Goal: Information Seeking & Learning: Learn about a topic

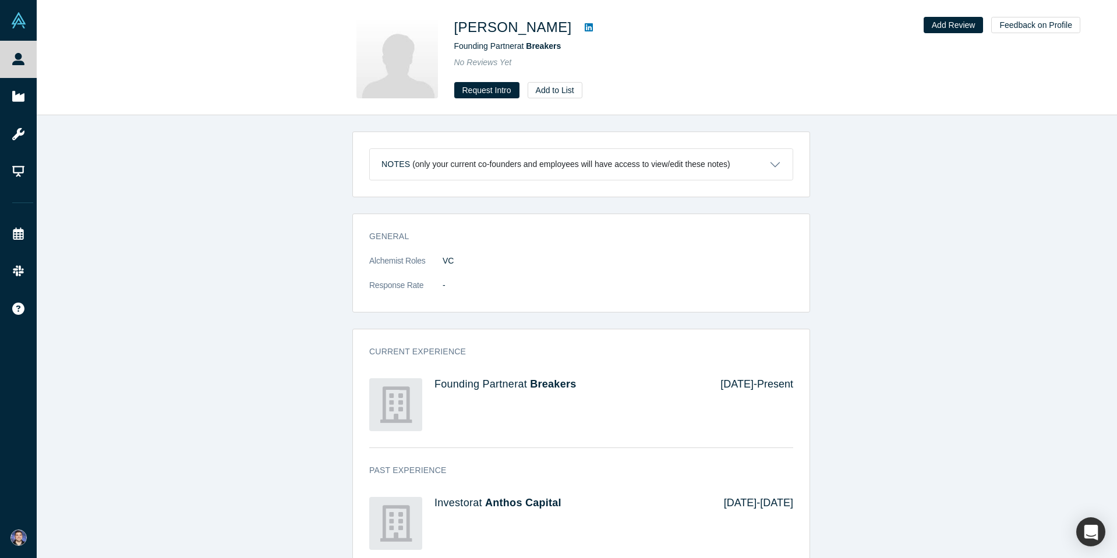
click at [285, 192] on div "Notes (only your current co-founders and employees will have access to view/edi…" at bounding box center [581, 341] width 1089 height 452
drag, startPoint x: 299, startPoint y: 214, endPoint x: 298, endPoint y: 208, distance: 6.4
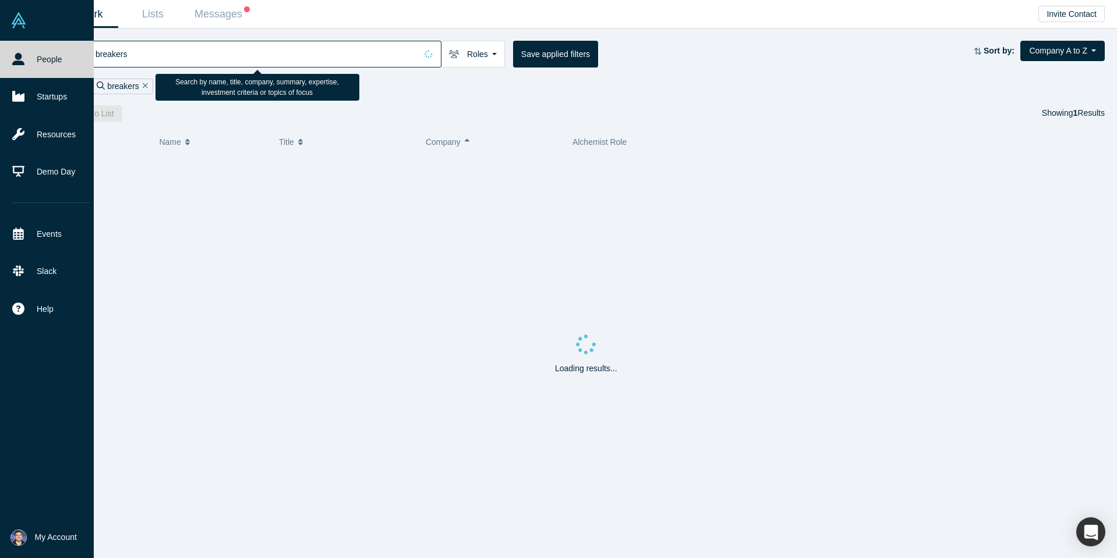
drag, startPoint x: 226, startPoint y: 52, endPoint x: 20, endPoint y: 76, distance: 208.1
click at [0, 61] on html "People Startups Resources Demo Day Events Slack Help Contact Us GDPR My Account…" at bounding box center [558, 279] width 1117 height 558
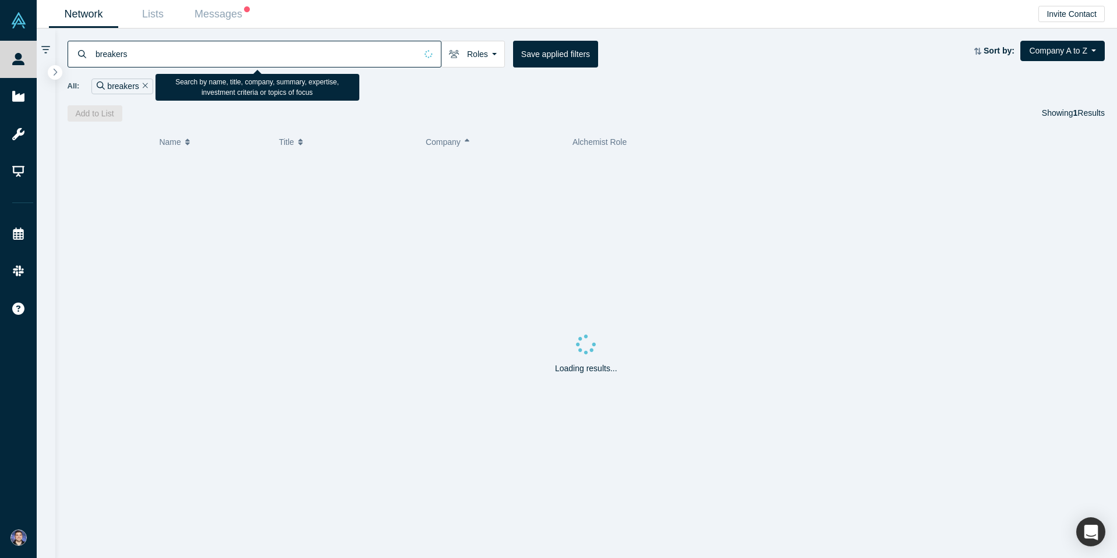
paste input "Arc"
type input "Arc"
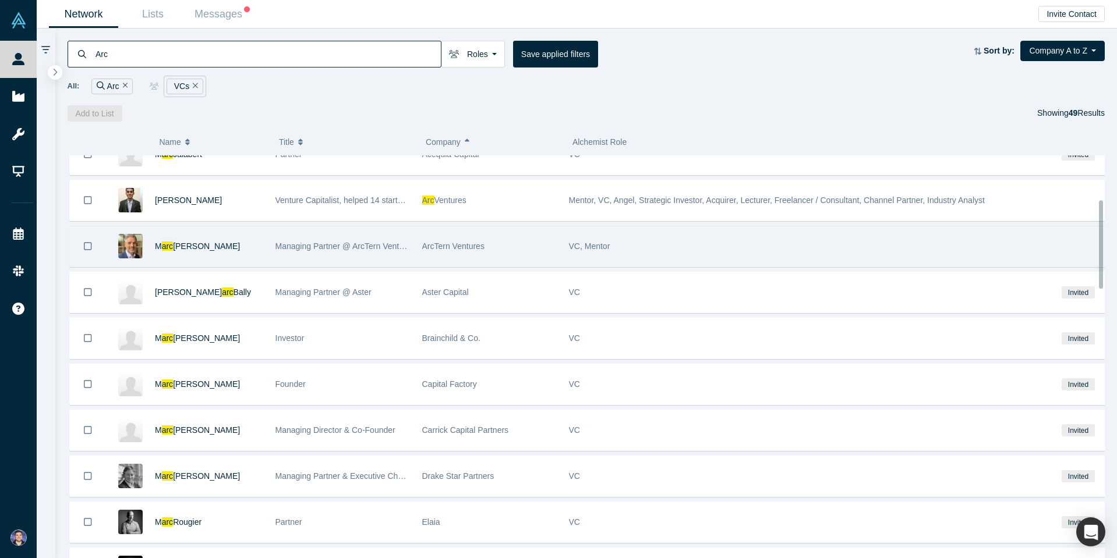
scroll to position [187, 0]
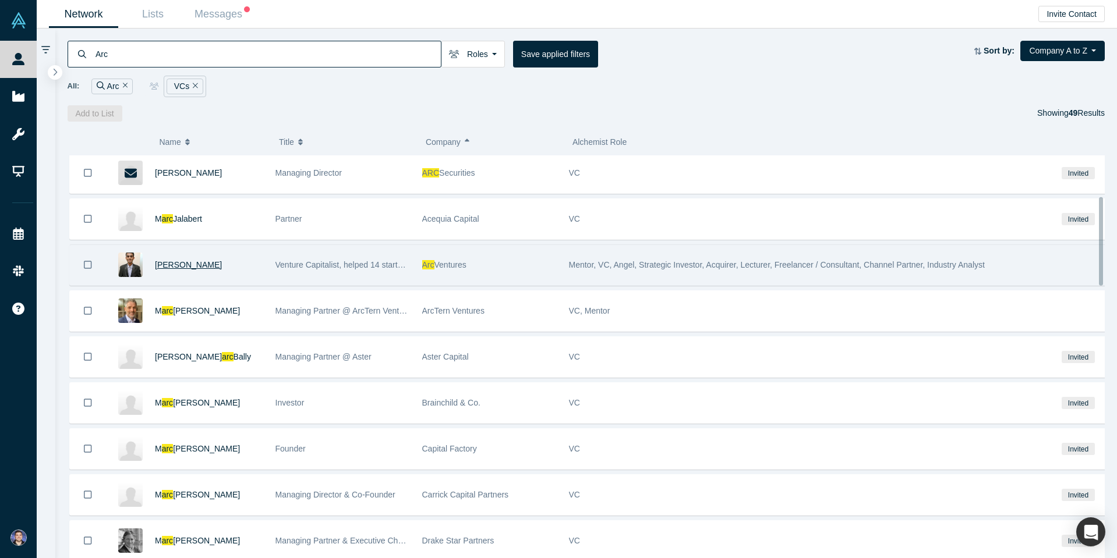
click at [185, 266] on span "Maulik Mehta" at bounding box center [188, 264] width 67 height 9
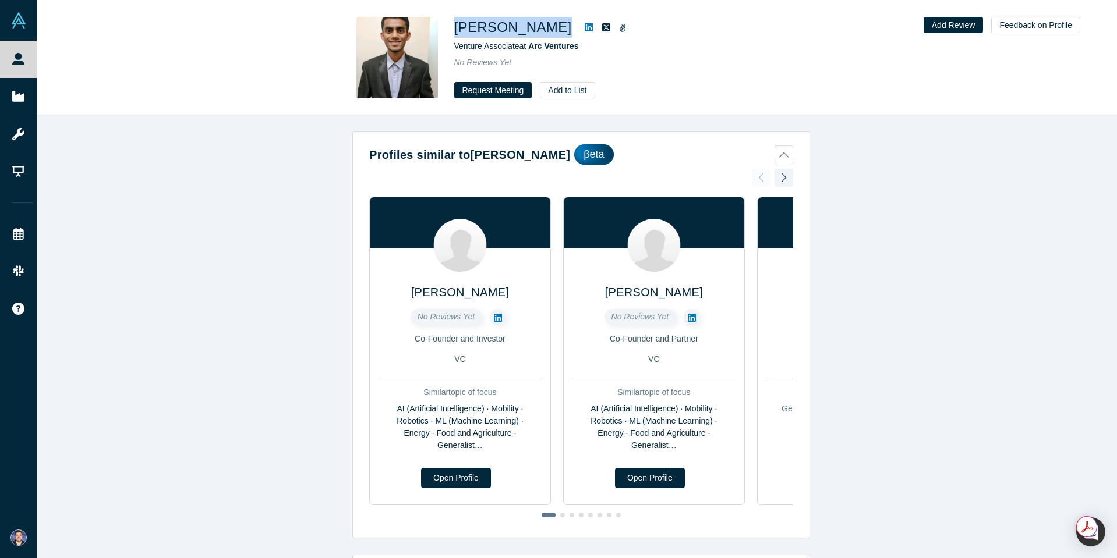
drag, startPoint x: 545, startPoint y: 30, endPoint x: 456, endPoint y: 26, distance: 88.6
click at [456, 26] on div "Maulik Mehta" at bounding box center [617, 27] width 326 height 21
copy div "Maulik Mehta"
drag, startPoint x: 584, startPoint y: 48, endPoint x: 532, endPoint y: 46, distance: 52.4
click at [532, 46] on div "Venture Associate at Arc Ventures" at bounding box center [617, 46] width 326 height 12
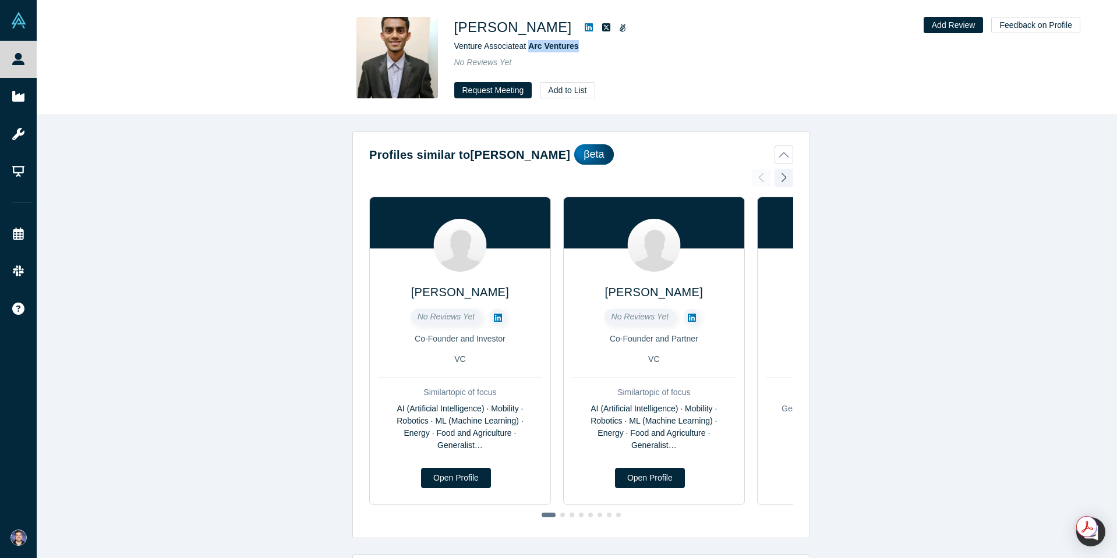
copy span "Arc Ventures"
click at [200, 147] on div "Profiles similar to Maulik Mehta βeta Pierre-Yves Meerschman No Reviews Yet Co-…" at bounding box center [581, 341] width 1089 height 452
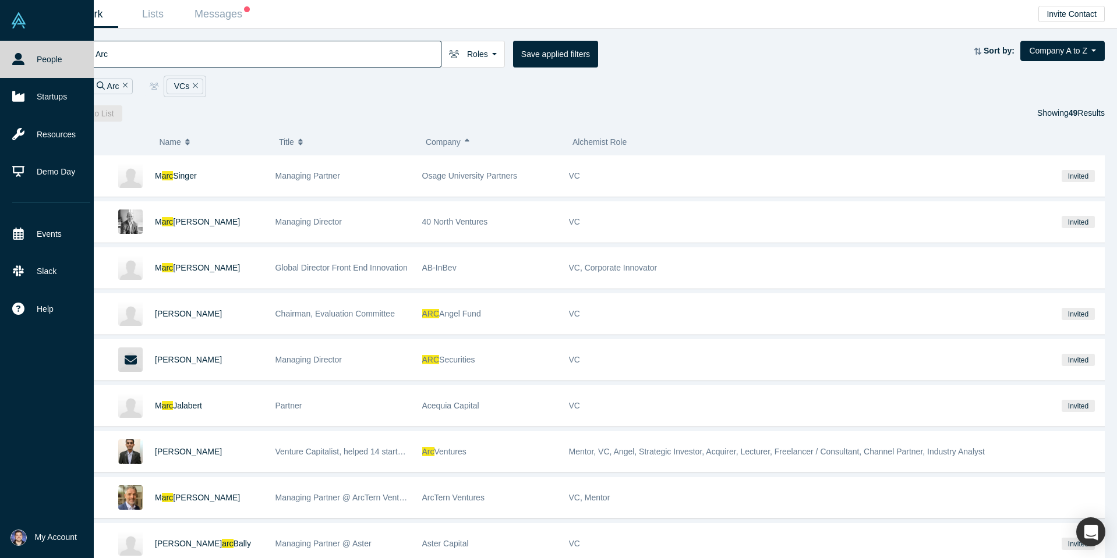
drag, startPoint x: 126, startPoint y: 51, endPoint x: 8, endPoint y: 49, distance: 118.2
click at [16, 50] on div "People Startups Resources Demo Day Events Slack Help Contact Us GDPR My Account…" at bounding box center [558, 279] width 1117 height 558
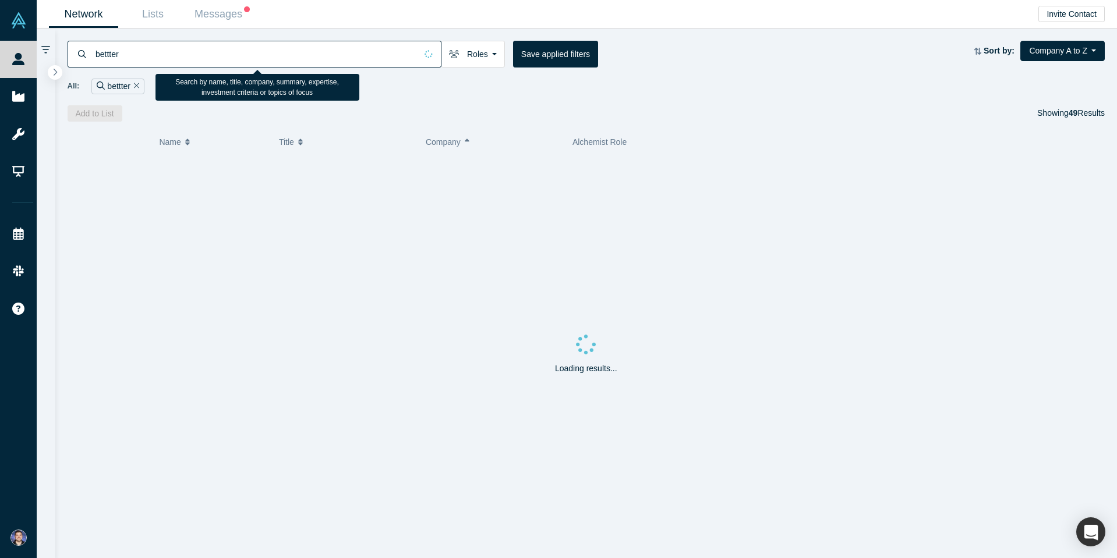
click at [114, 51] on input "bettter" at bounding box center [255, 53] width 322 height 27
click at [161, 56] on input "better" at bounding box center [255, 53] width 322 height 27
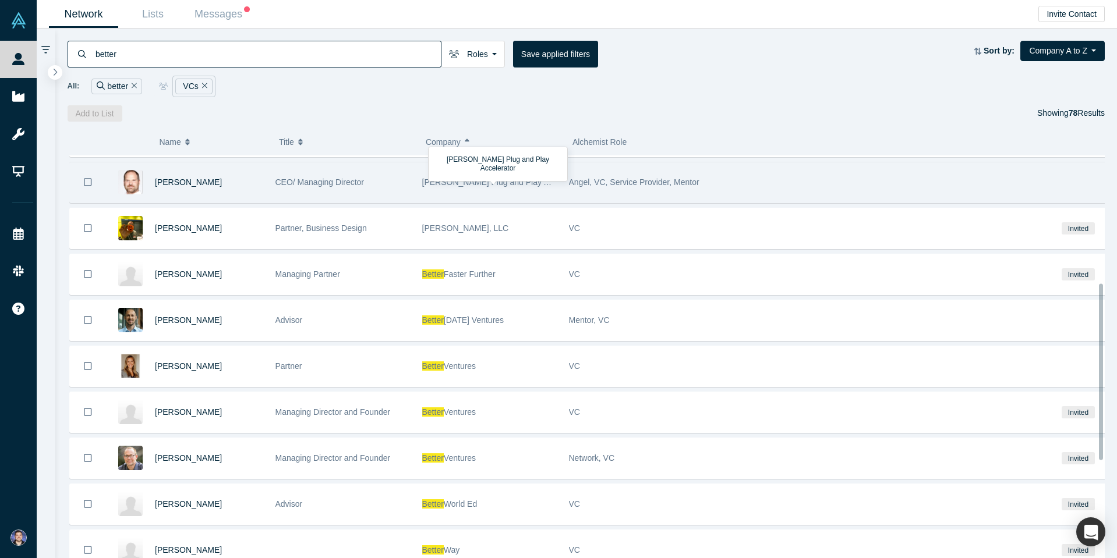
scroll to position [408, 0]
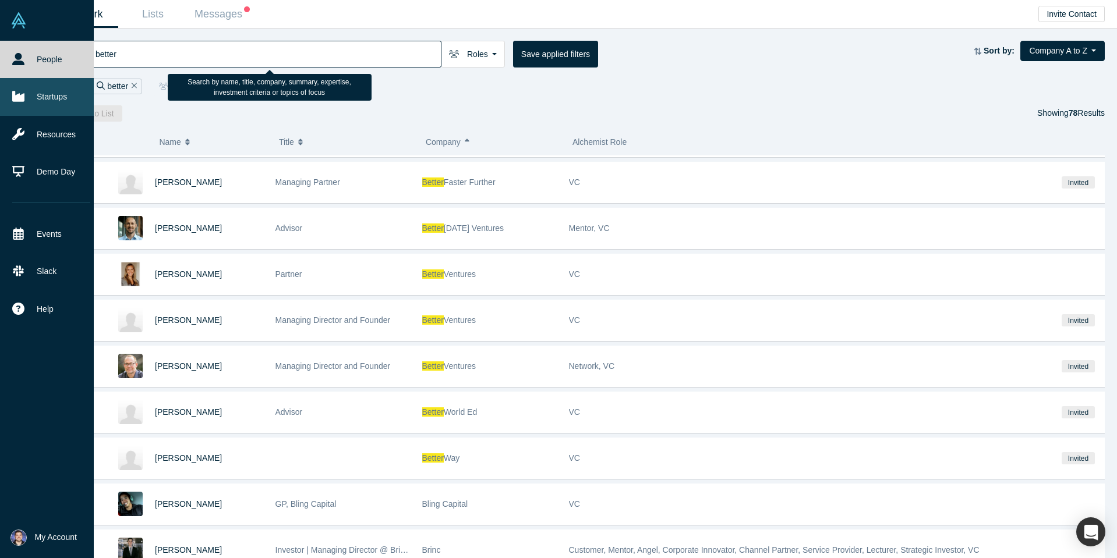
drag, startPoint x: 154, startPoint y: 52, endPoint x: 6, endPoint y: 111, distance: 158.4
click at [0, 69] on html "People Startups Resources Demo Day Events Slack Help Contact Us GDPR My Account…" at bounding box center [558, 279] width 1117 height 558
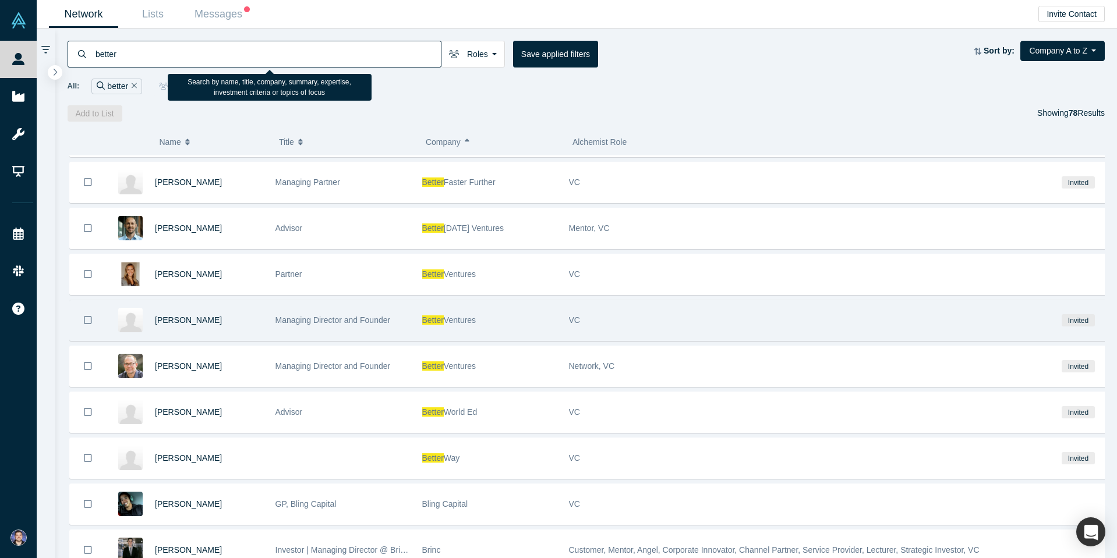
paste input "Audacious Ventures"
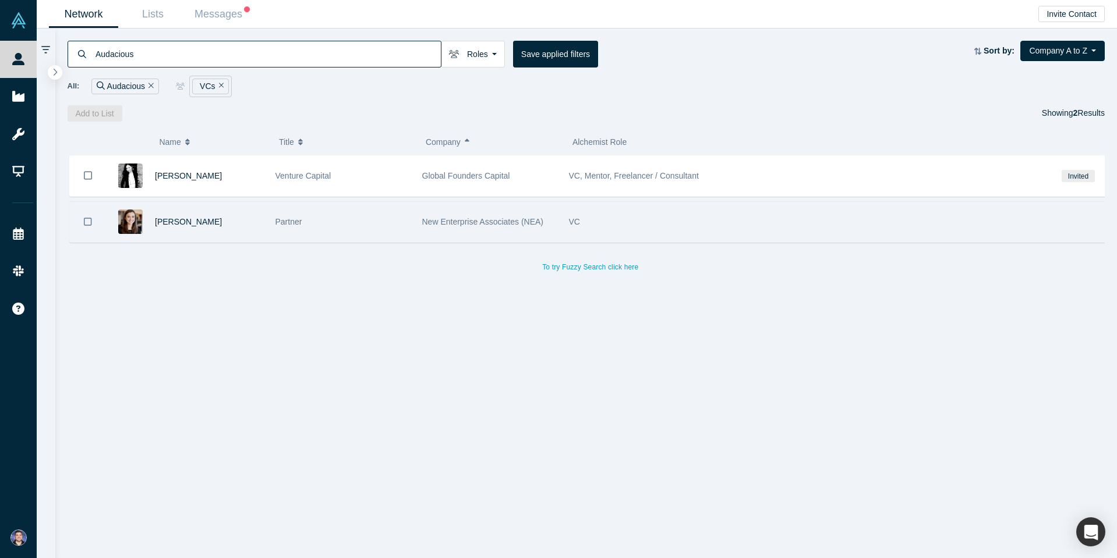
drag, startPoint x: 154, startPoint y: 57, endPoint x: 298, endPoint y: 233, distance: 227.2
click at [47, 69] on div "Audacious Roles VCs Founders Faculty Mentors Alumni Mentor Angels Corporate Inn…" at bounding box center [577, 294] width 1080 height 530
paste input "CreativeCo"
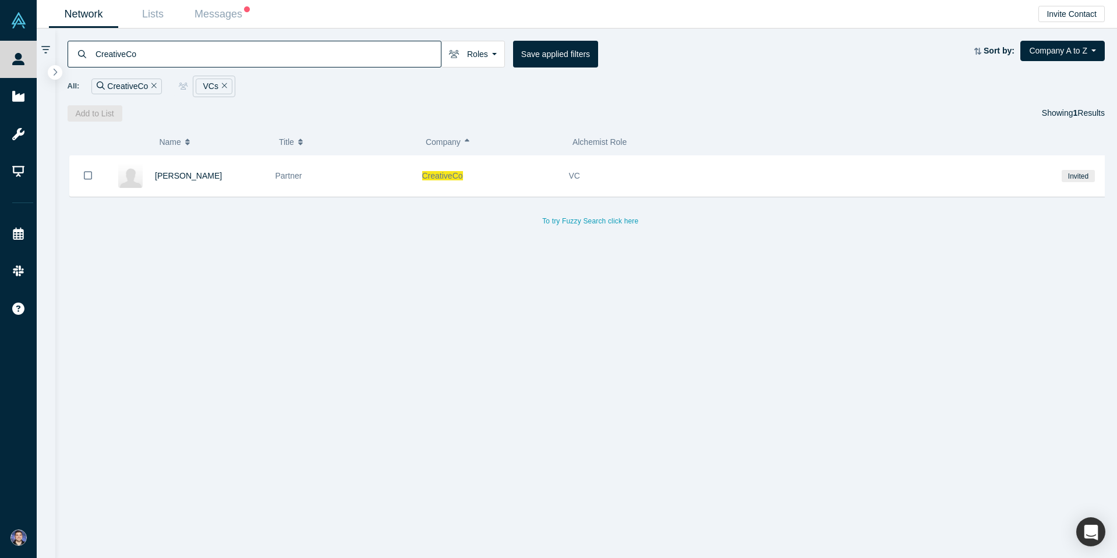
drag, startPoint x: 137, startPoint y: 55, endPoint x: 386, endPoint y: 263, distance: 323.7
click at [42, 66] on div "People Startups Resources Demo Day Events Slack Help Contact Us GDPR My Account…" at bounding box center [558, 279] width 1117 height 558
paste input "B Capital"
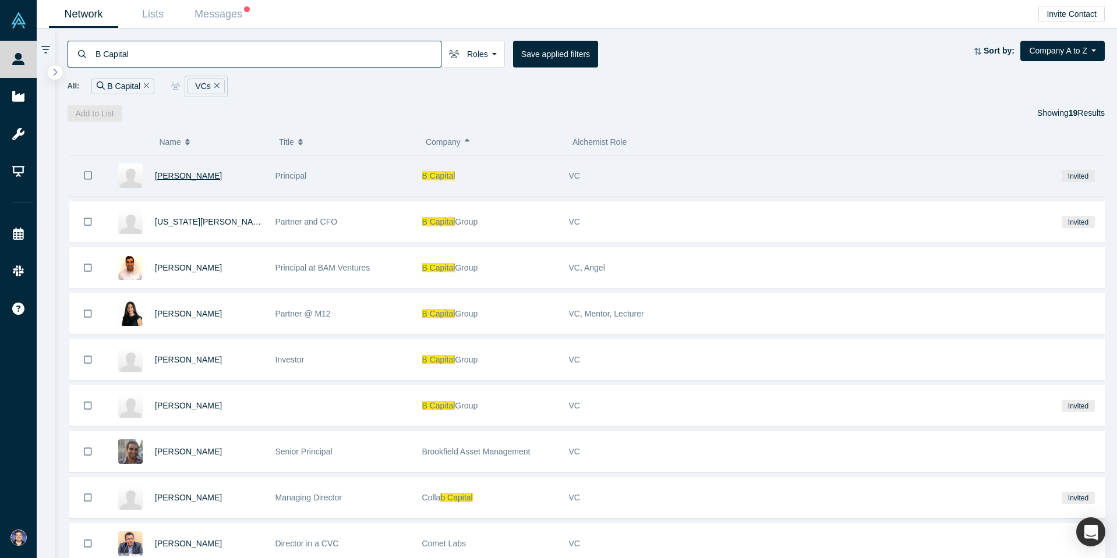
type input "B Capital"
click at [164, 178] on span "Suman Natarajan" at bounding box center [188, 175] width 67 height 9
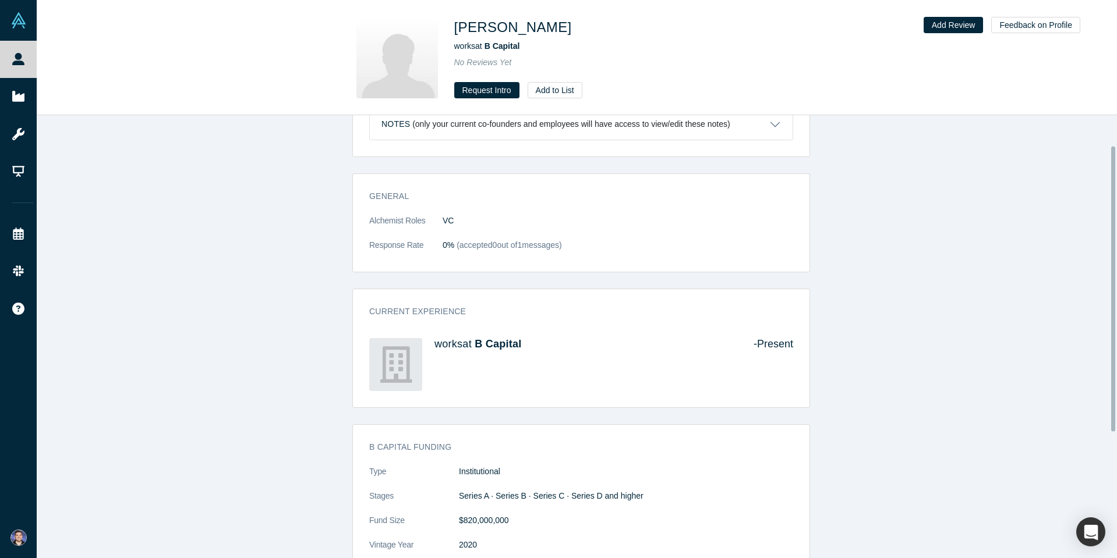
scroll to position [242, 0]
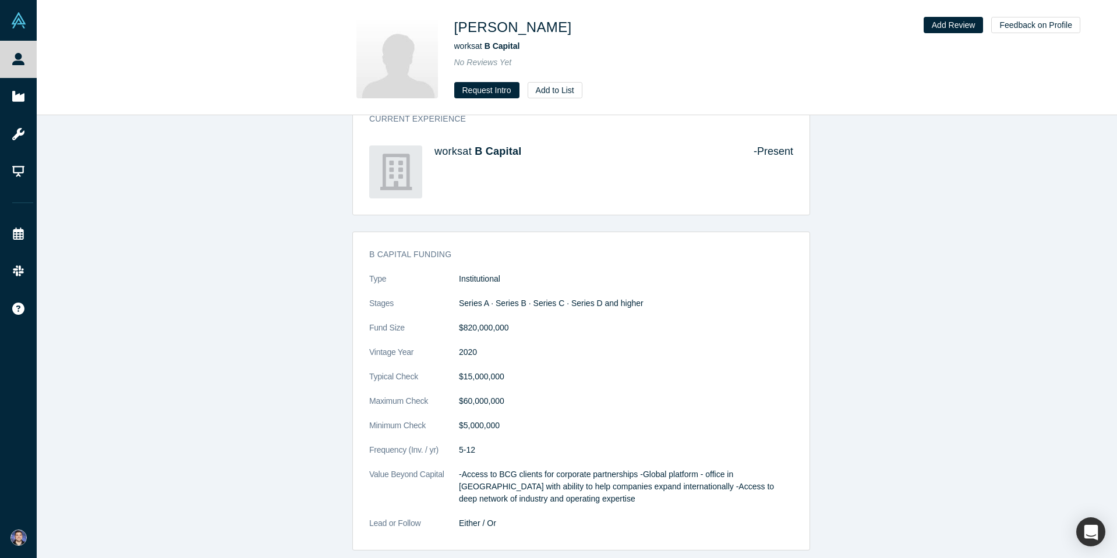
drag, startPoint x: 245, startPoint y: 175, endPoint x: 251, endPoint y: 175, distance: 6.4
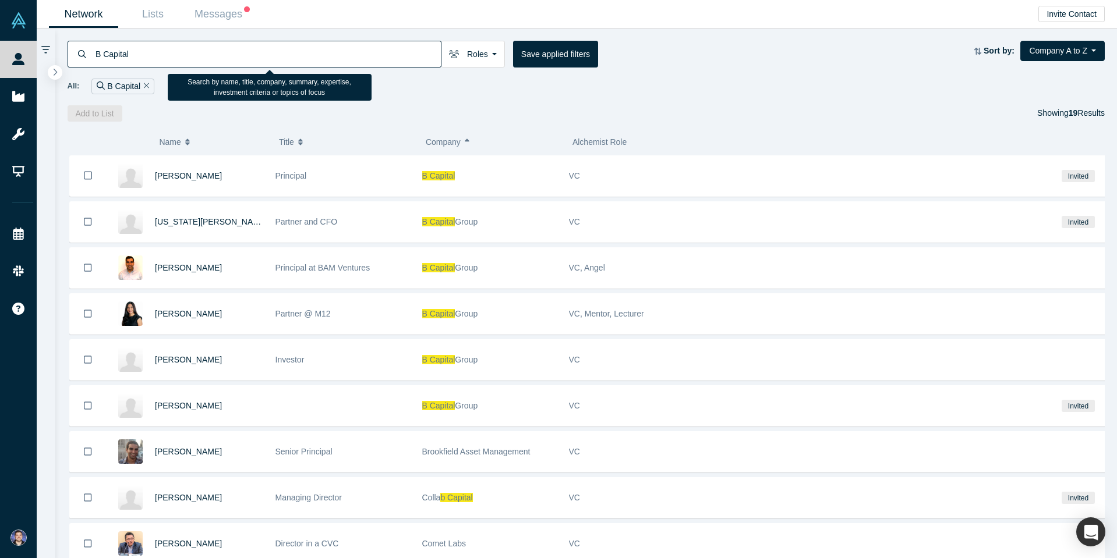
drag, startPoint x: 98, startPoint y: 54, endPoint x: 54, endPoint y: 141, distance: 98.4
click at [0, 74] on html "People Startups Resources Demo Day Events Slack Help Contact Us GDPR My Account…" at bounding box center [558, 279] width 1117 height 558
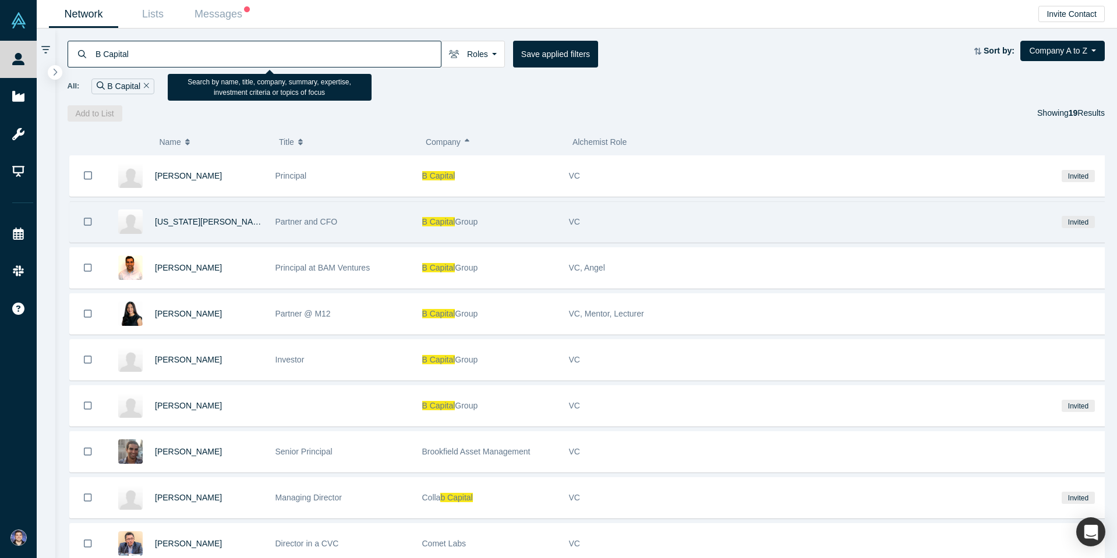
paste input "GreatPoint"
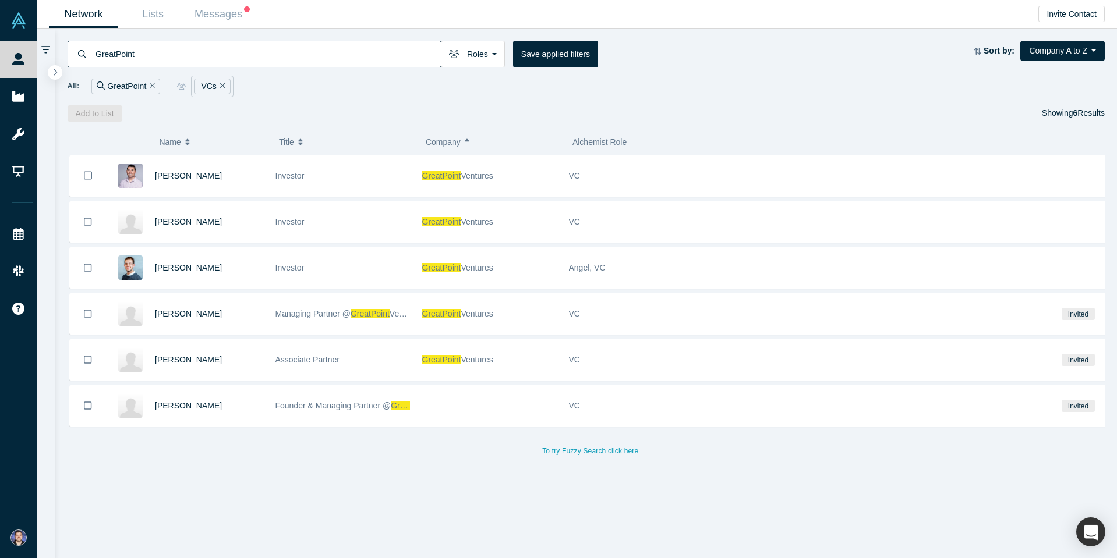
type input "GreatPoint"
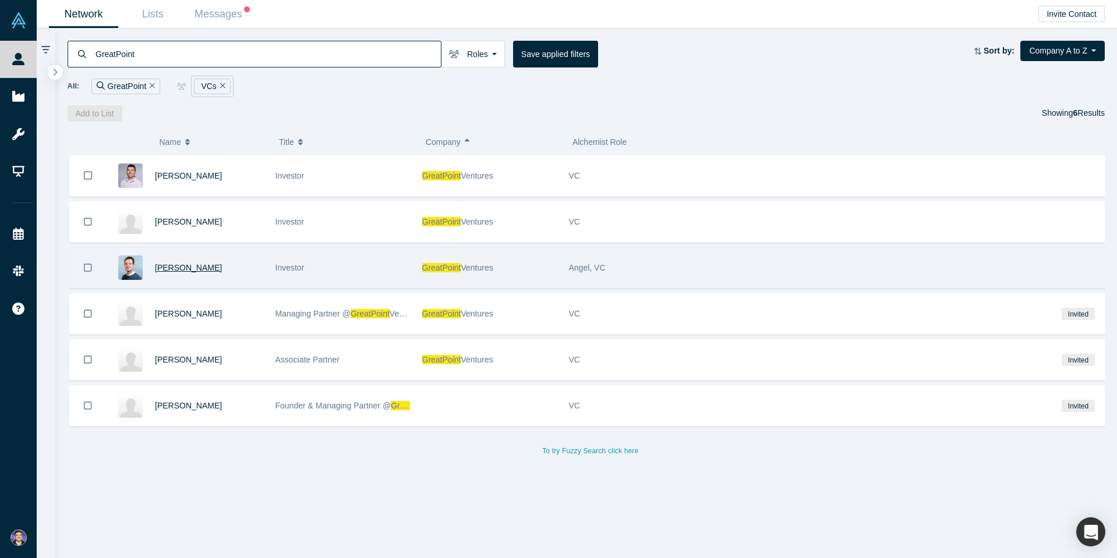
click at [188, 268] on span "David Resneskov" at bounding box center [188, 267] width 67 height 9
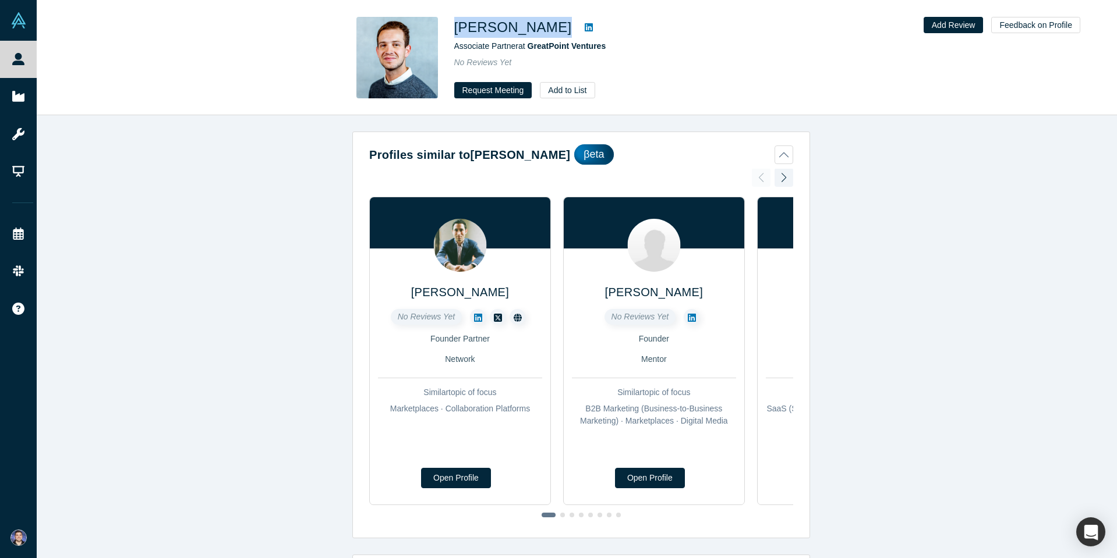
drag, startPoint x: 561, startPoint y: 23, endPoint x: 455, endPoint y: 31, distance: 106.3
click at [455, 31] on div "David Resneskov" at bounding box center [617, 27] width 326 height 21
copy div "David Resneskov"
drag, startPoint x: 620, startPoint y: 43, endPoint x: 528, endPoint y: 51, distance: 91.7
click at [528, 51] on div "Associate Partner at GreatPoint Ventures" at bounding box center [617, 46] width 326 height 12
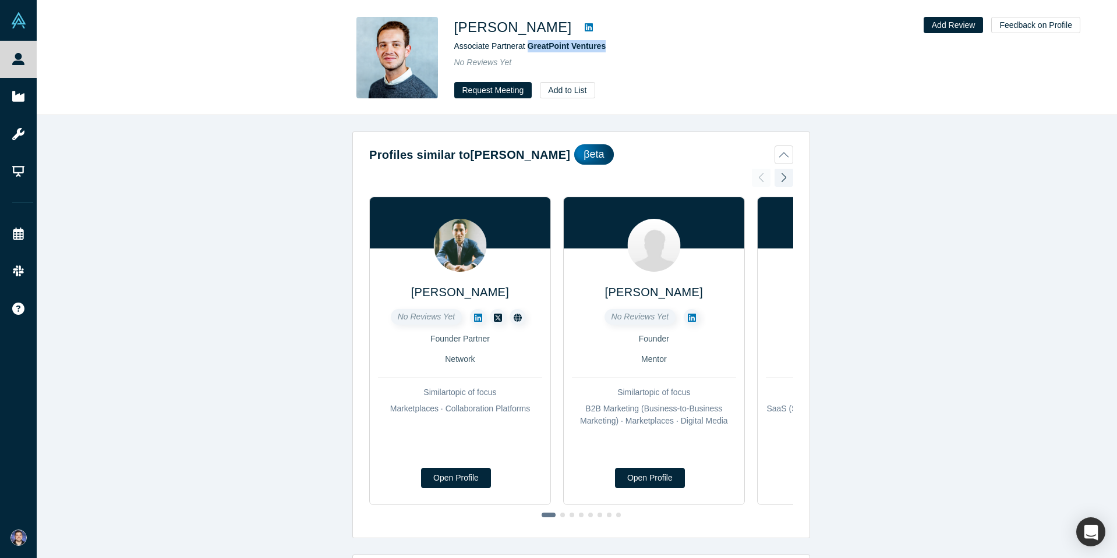
copy span "GreatPoint Ventures"
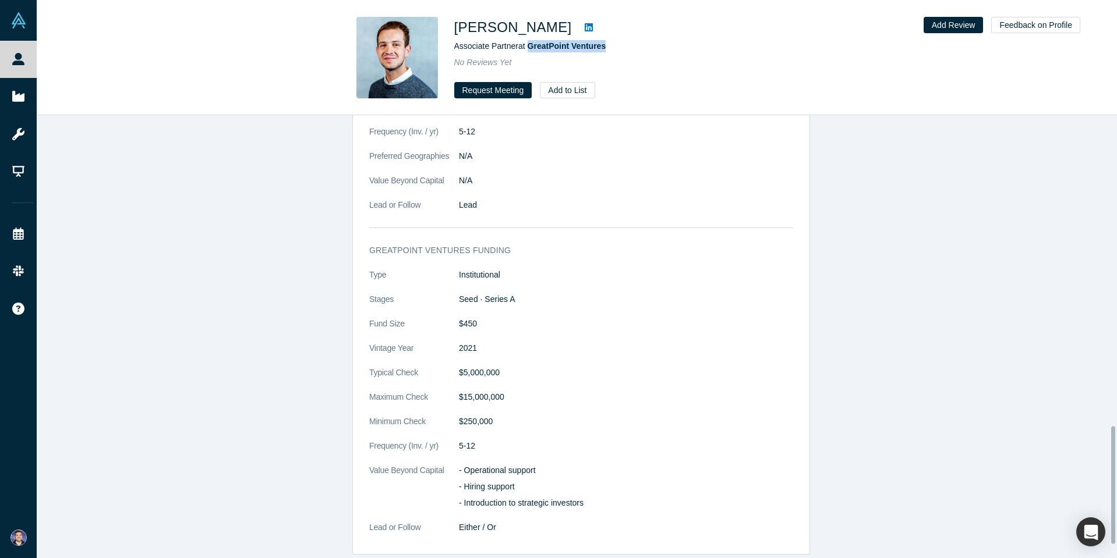
scroll to position [1225, 0]
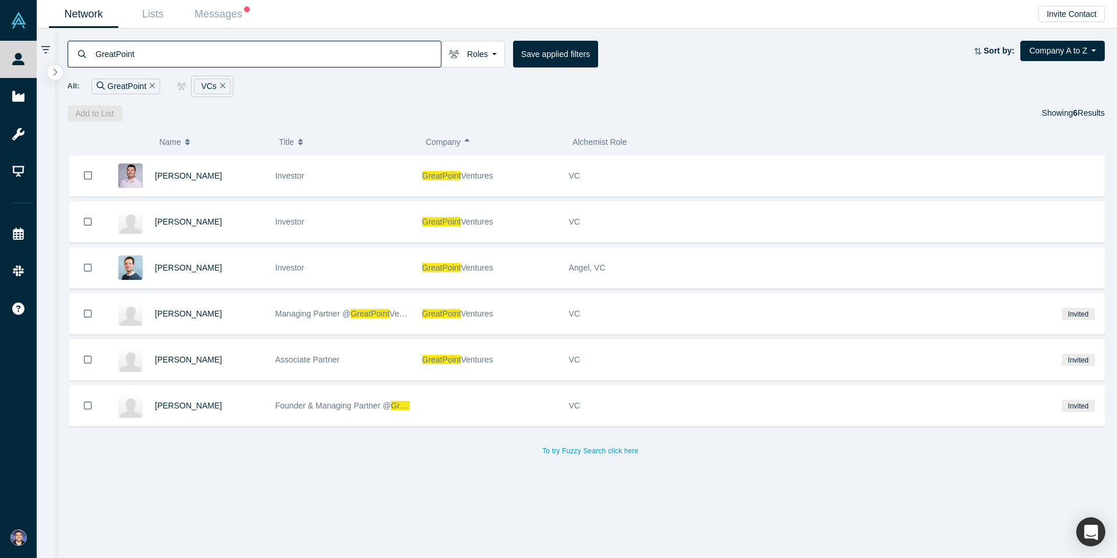
drag, startPoint x: 167, startPoint y: 58, endPoint x: -38, endPoint y: 43, distance: 205.5
click at [0, 43] on html "People Startups Resources Demo Day Events Slack Help Contact Us GDPR My Account…" at bounding box center [558, 279] width 1117 height 558
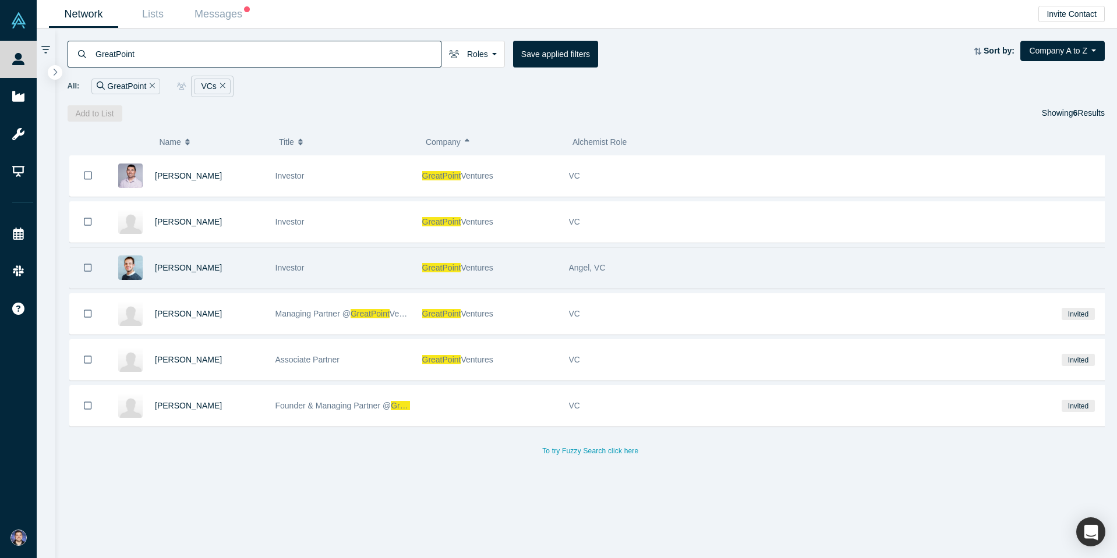
paste input "For Good"
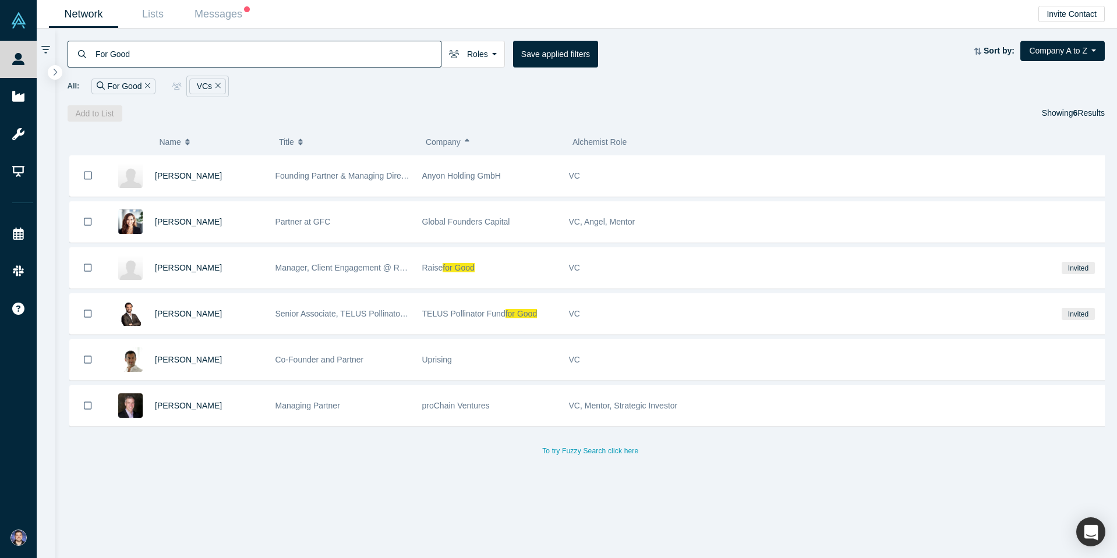
drag, startPoint x: 134, startPoint y: 52, endPoint x: -33, endPoint y: 46, distance: 167.8
click at [0, 46] on html "People Startups Resources Demo Day Events Slack Help Contact Us GDPR My Account…" at bounding box center [558, 279] width 1117 height 558
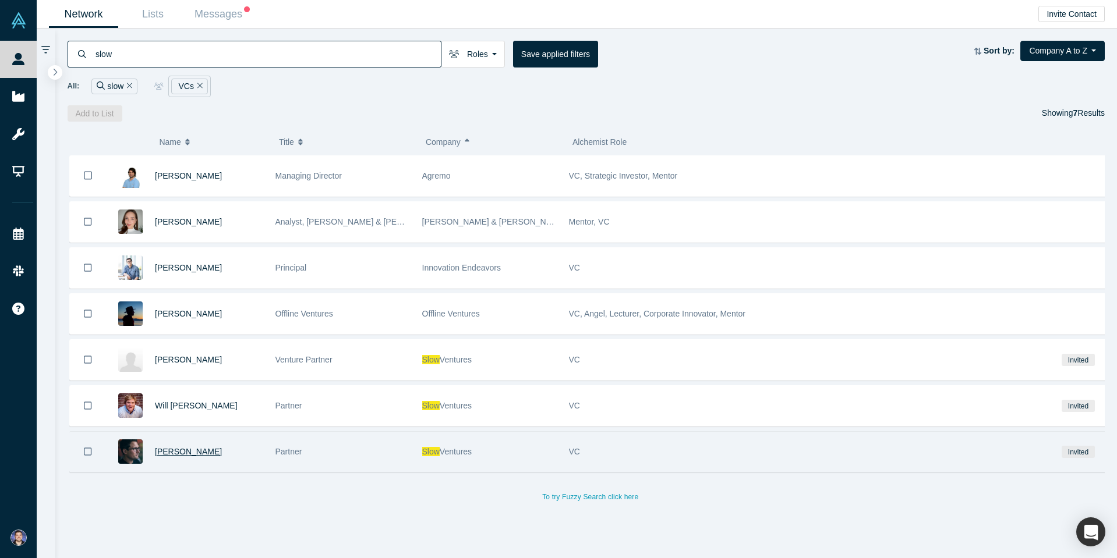
type input "slow"
click at [179, 452] on span "Sam Lessin" at bounding box center [188, 451] width 67 height 9
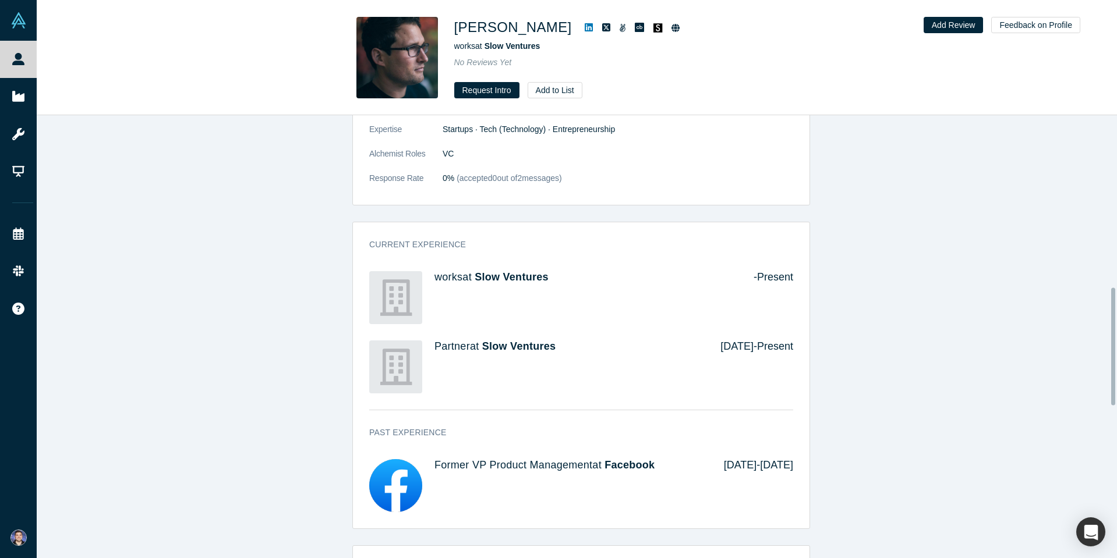
scroll to position [932, 0]
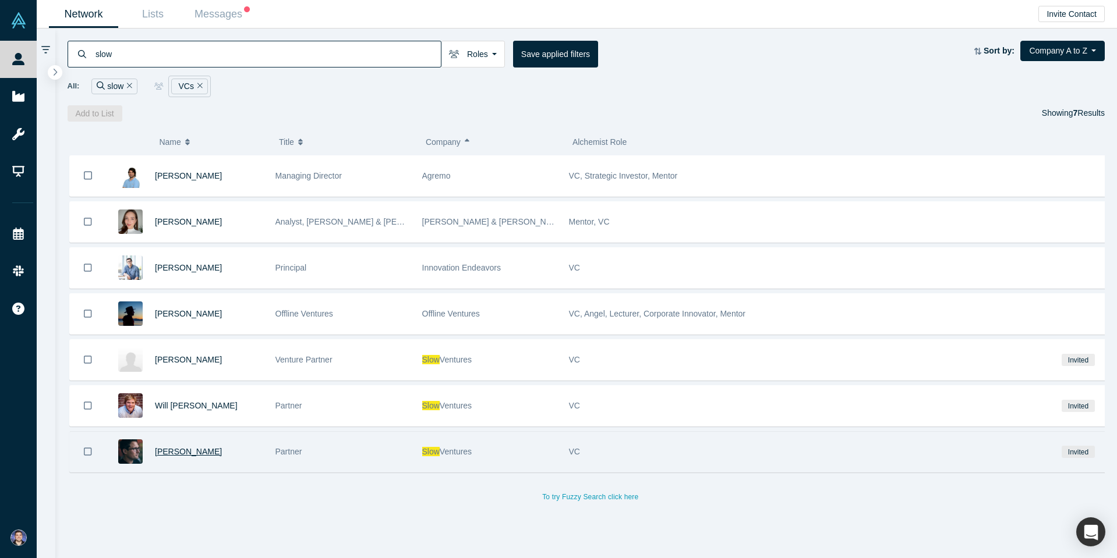
click at [165, 455] on span "Sam Lessin" at bounding box center [188, 451] width 67 height 9
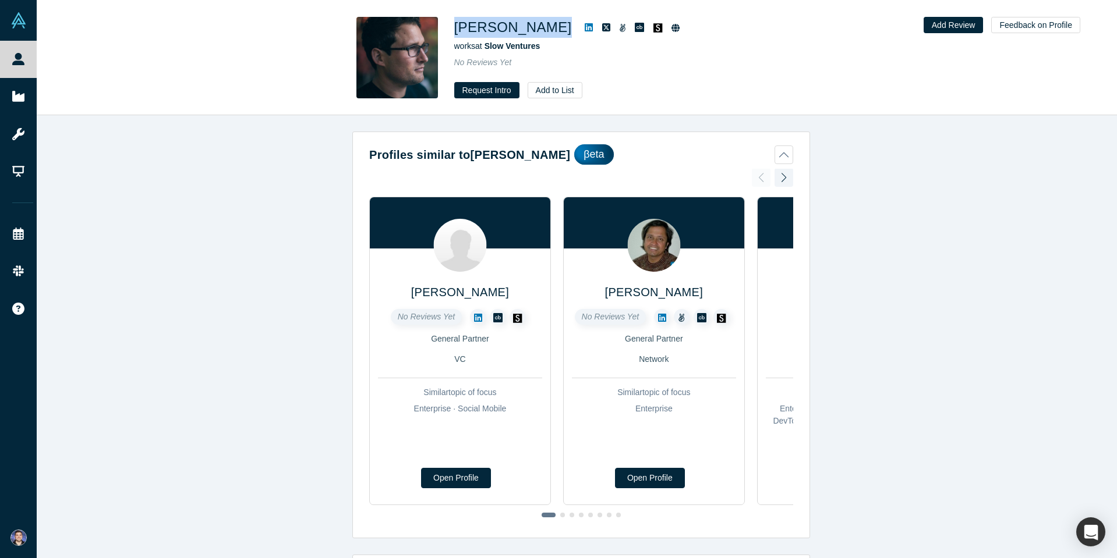
drag, startPoint x: 525, startPoint y: 28, endPoint x: 457, endPoint y: 31, distance: 67.6
click at [457, 31] on div "Sam Lessin" at bounding box center [617, 27] width 326 height 21
copy div "Sam Lessin"
drag, startPoint x: 547, startPoint y: 45, endPoint x: 486, endPoint y: 48, distance: 60.6
click at [486, 48] on div "works at Slow Ventures" at bounding box center [617, 46] width 326 height 12
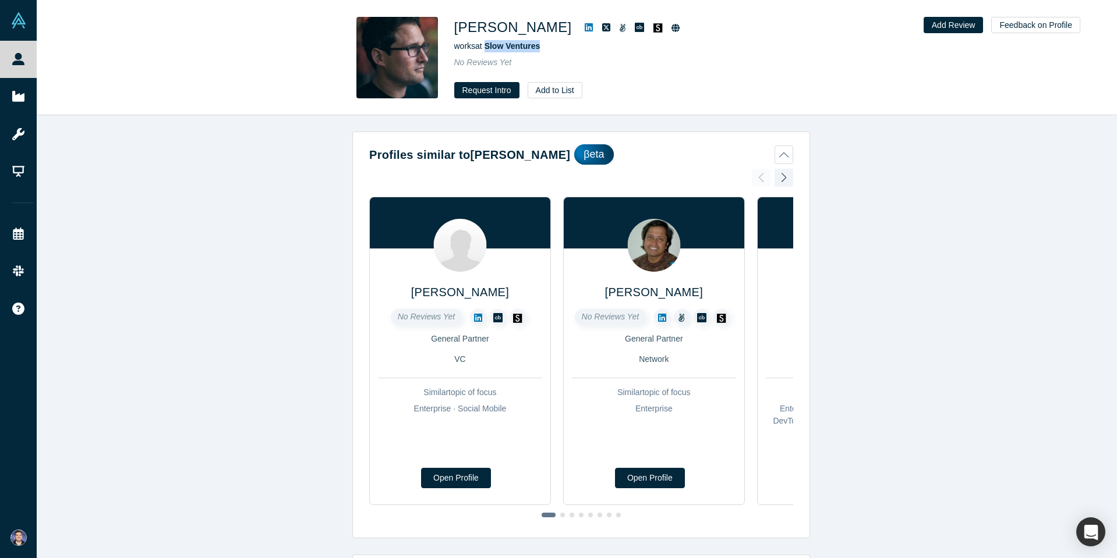
copy span "Slow Ventures"
click at [231, 171] on div "Profiles similar to Sam Lessin βeta MG Siegler No Reviews Yet General Partner V…" at bounding box center [581, 341] width 1089 height 452
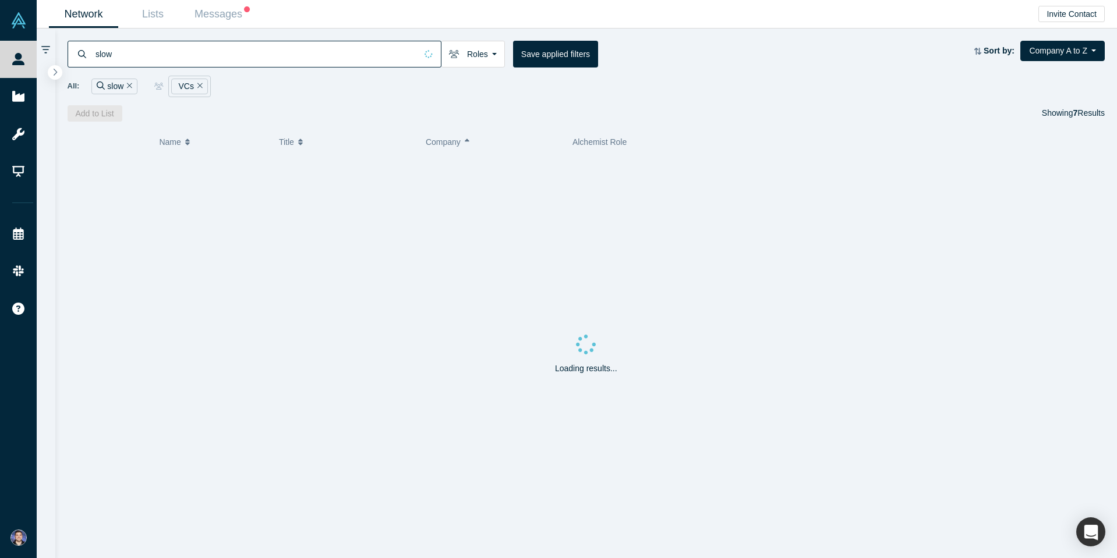
click at [119, 61] on input "slow" at bounding box center [255, 53] width 322 height 27
click at [115, 61] on input "slow" at bounding box center [255, 53] width 322 height 27
paste input "BoxGroup"
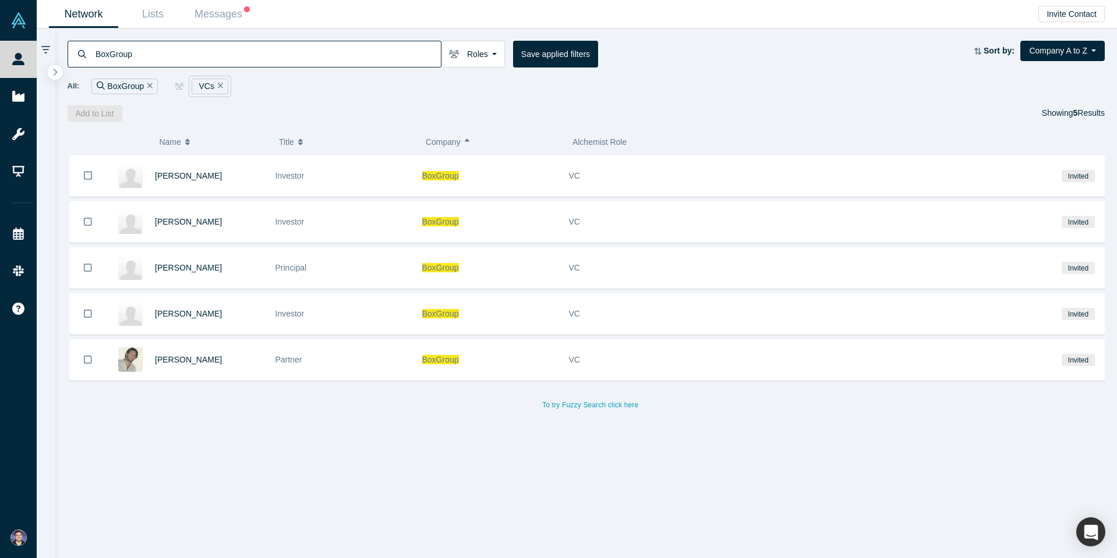
type input "BoxGroup"
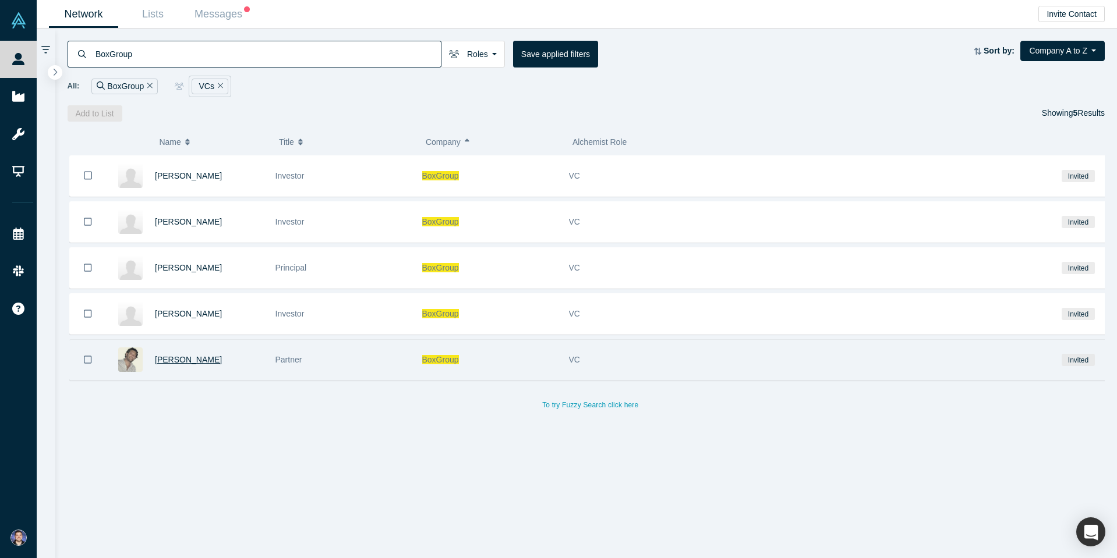
click at [180, 357] on span "Adam Rothenberg" at bounding box center [188, 359] width 67 height 9
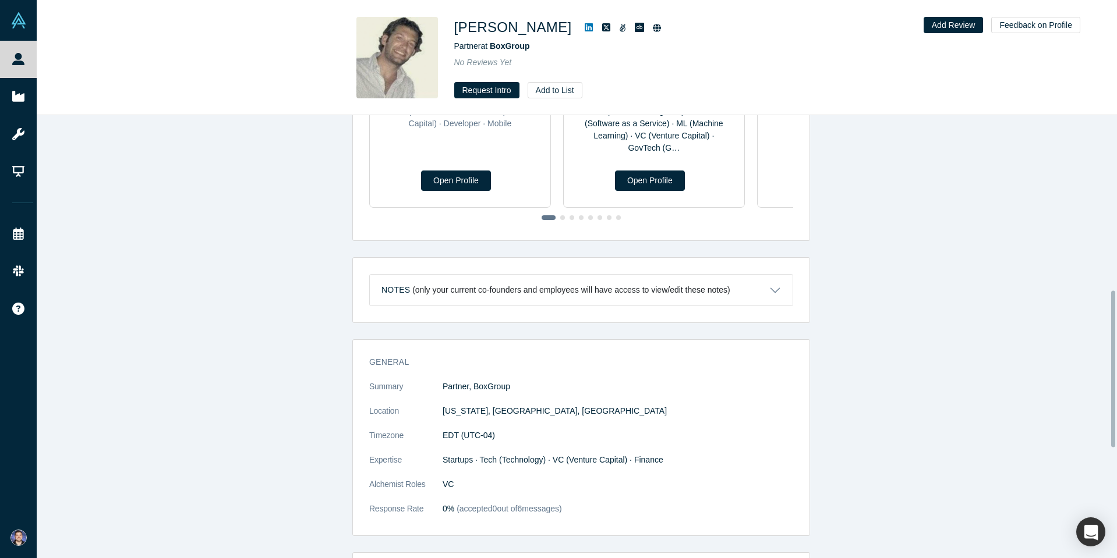
scroll to position [284, 0]
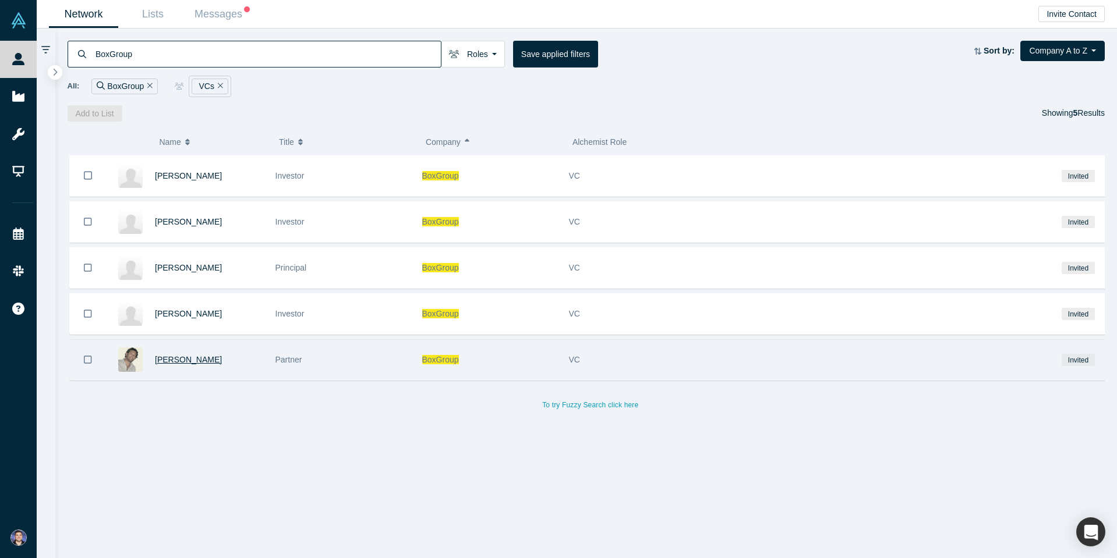
click at [181, 355] on span "Adam Rothenberg" at bounding box center [188, 359] width 67 height 9
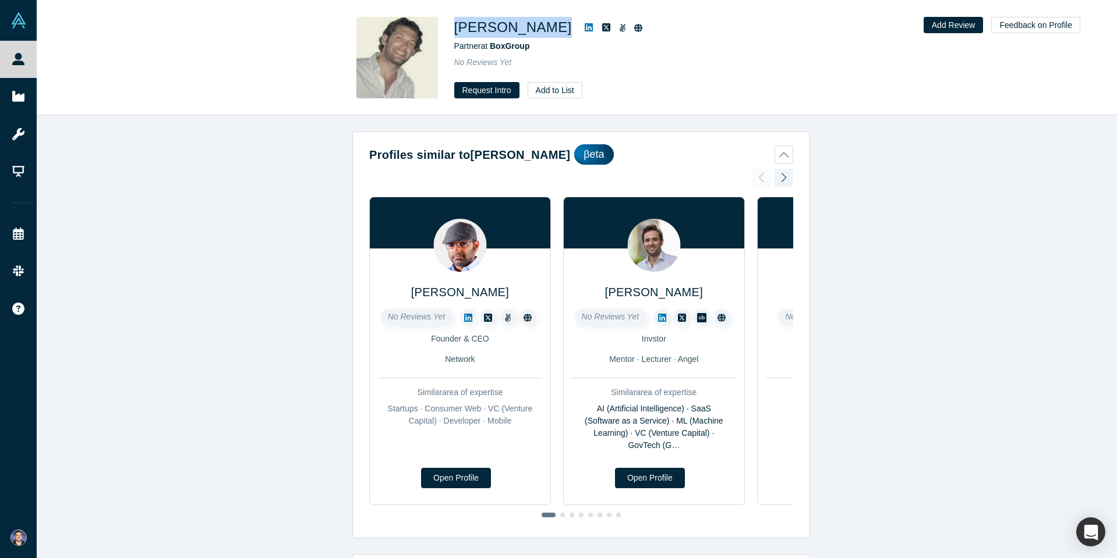
drag, startPoint x: 571, startPoint y: 29, endPoint x: 458, endPoint y: 25, distance: 113.6
click at [458, 25] on div "Adam Rothenberg" at bounding box center [617, 27] width 326 height 21
copy div "Adam Rothenberg"
drag, startPoint x: 541, startPoint y: 45, endPoint x: 493, endPoint y: 46, distance: 48.3
click at [493, 46] on div "Partner at BoxGroup" at bounding box center [617, 46] width 326 height 12
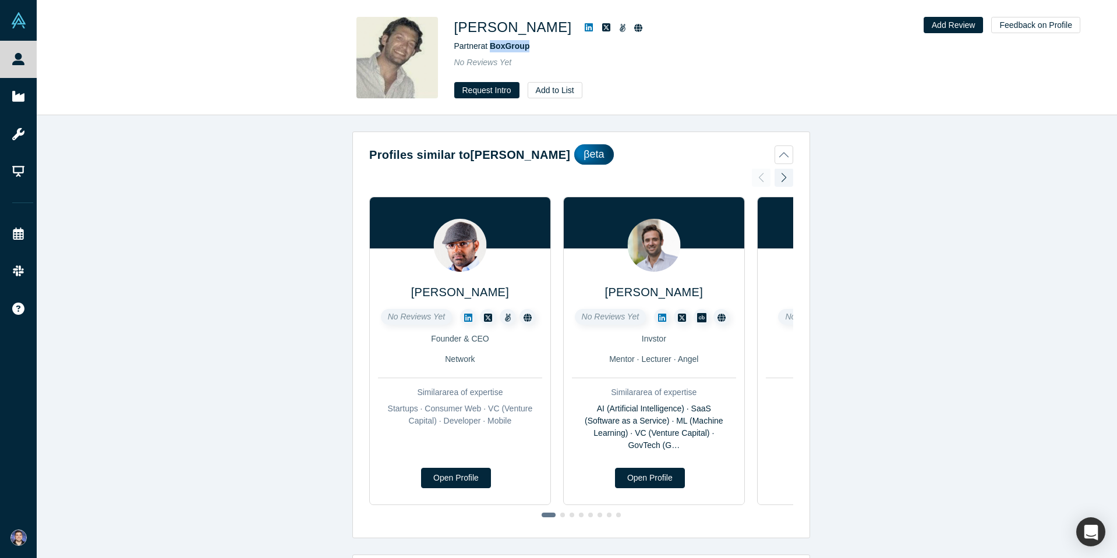
copy span "BoxGroup"
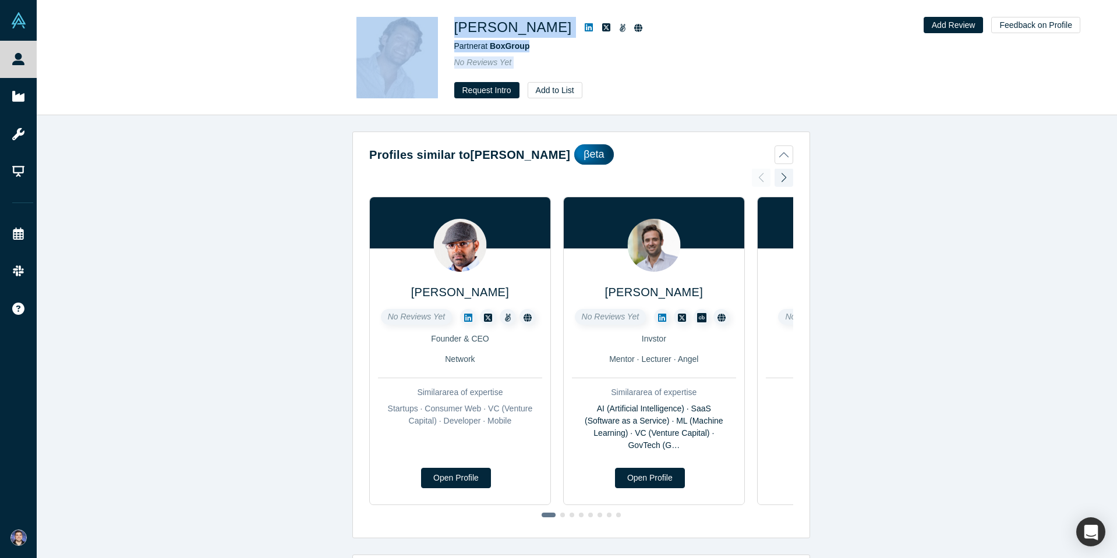
click at [238, 116] on div "Adam Rothenberg Partner at BoxGroup No Reviews Yet Request Intro Add to List Ad…" at bounding box center [577, 279] width 1080 height 558
drag, startPoint x: 271, startPoint y: 112, endPoint x: 285, endPoint y: 101, distance: 17.8
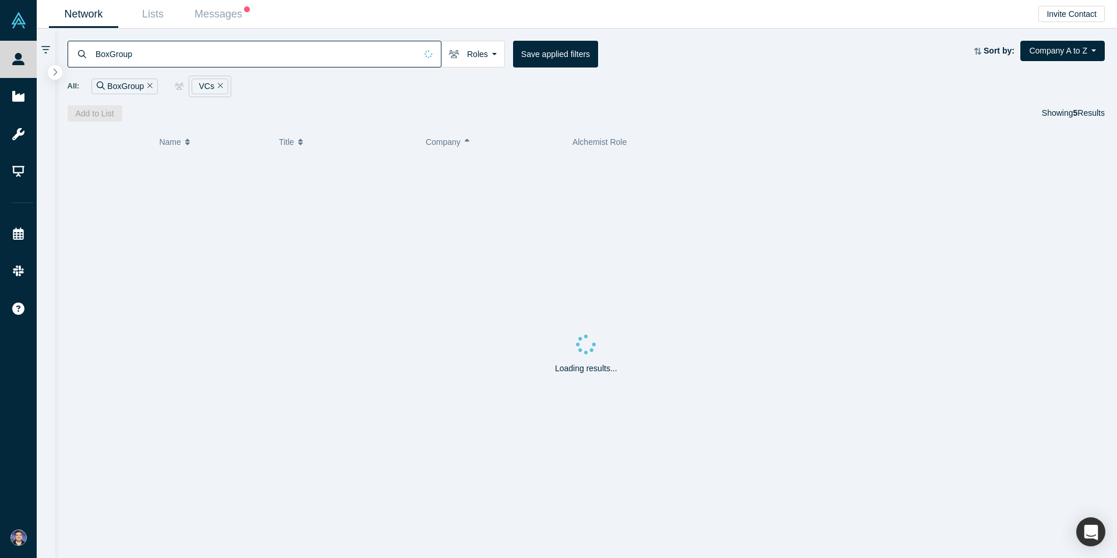
click at [0, 53] on html "People Startups Resources Demo Day Events Slack Help Contact Us GDPR My Account…" at bounding box center [558, 279] width 1117 height 558
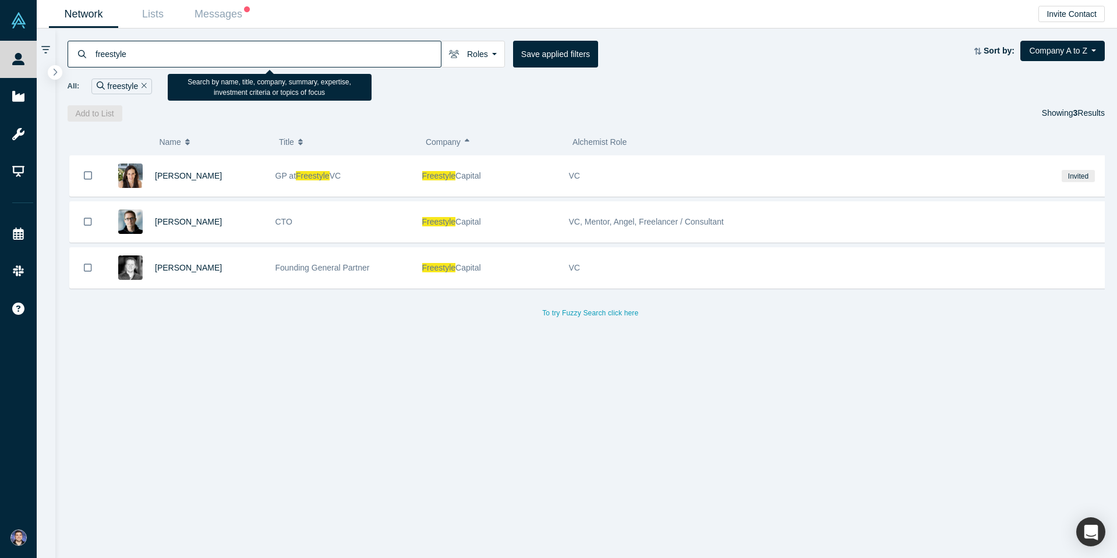
drag, startPoint x: 145, startPoint y: 55, endPoint x: 144, endPoint y: 75, distance: 19.8
click at [0, 50] on html "People Startups Resources Demo Day Events Slack Help Contact Us GDPR My Account…" at bounding box center [558, 279] width 1117 height 558
paste input "cascad"
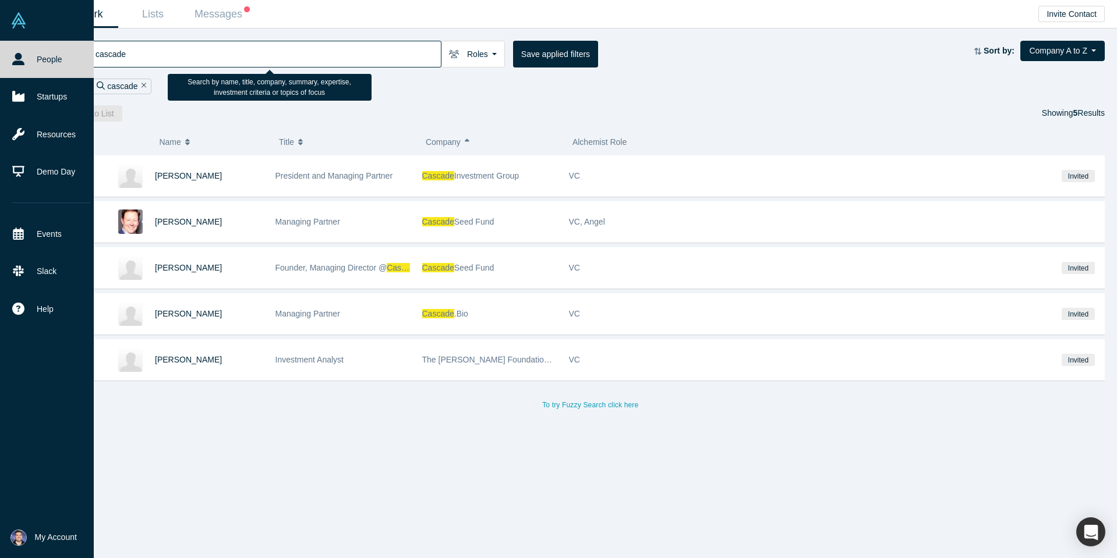
drag, startPoint x: 158, startPoint y: 55, endPoint x: 32, endPoint y: 47, distance: 126.6
click at [35, 48] on div "People Startups Resources Demo Day Events Slack Help Contact Us GDPR My Account…" at bounding box center [558, 279] width 1117 height 558
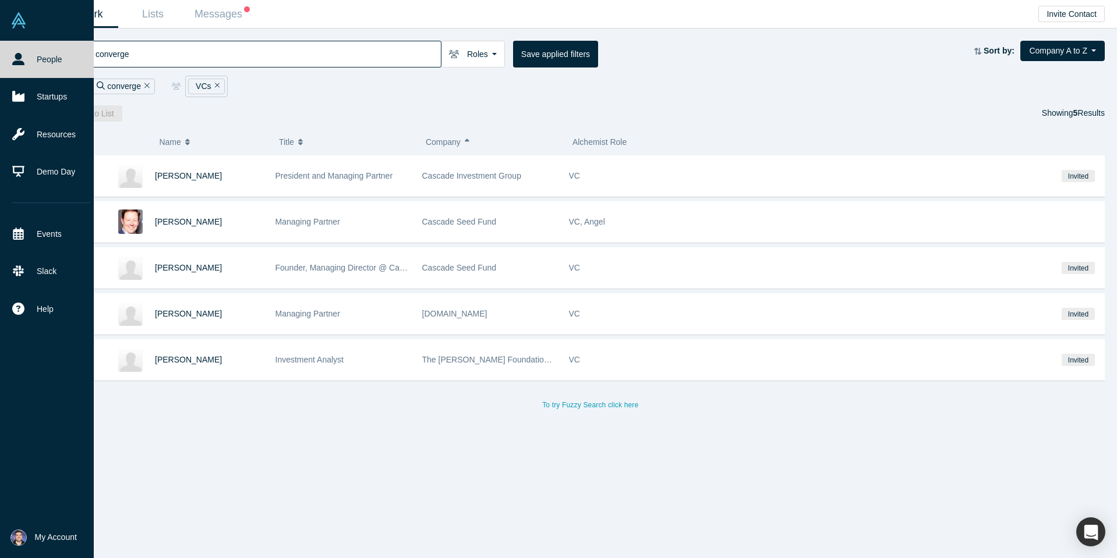
type input "converge"
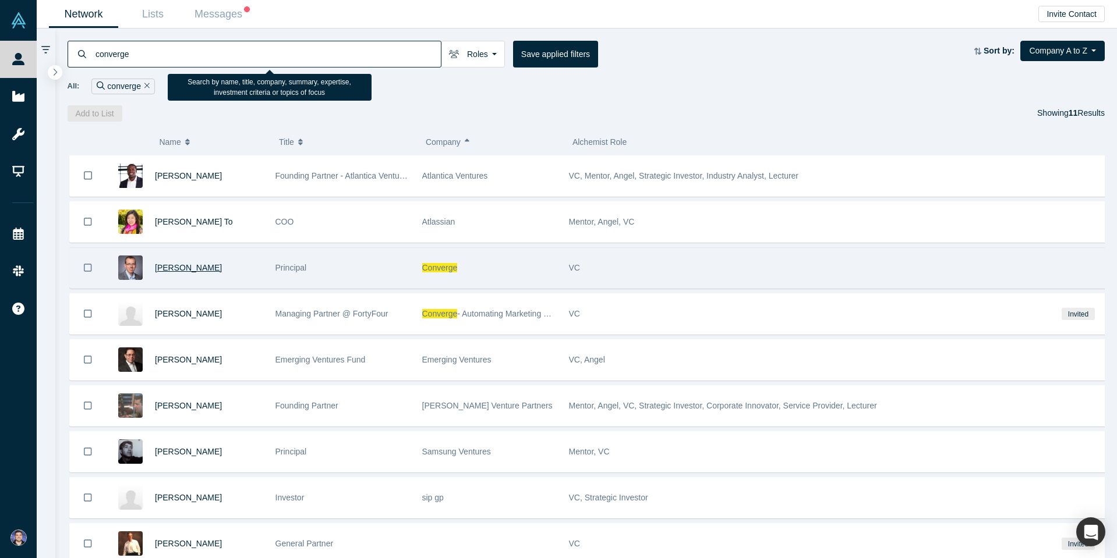
click at [160, 269] on span "James Falkoff" at bounding box center [188, 267] width 67 height 9
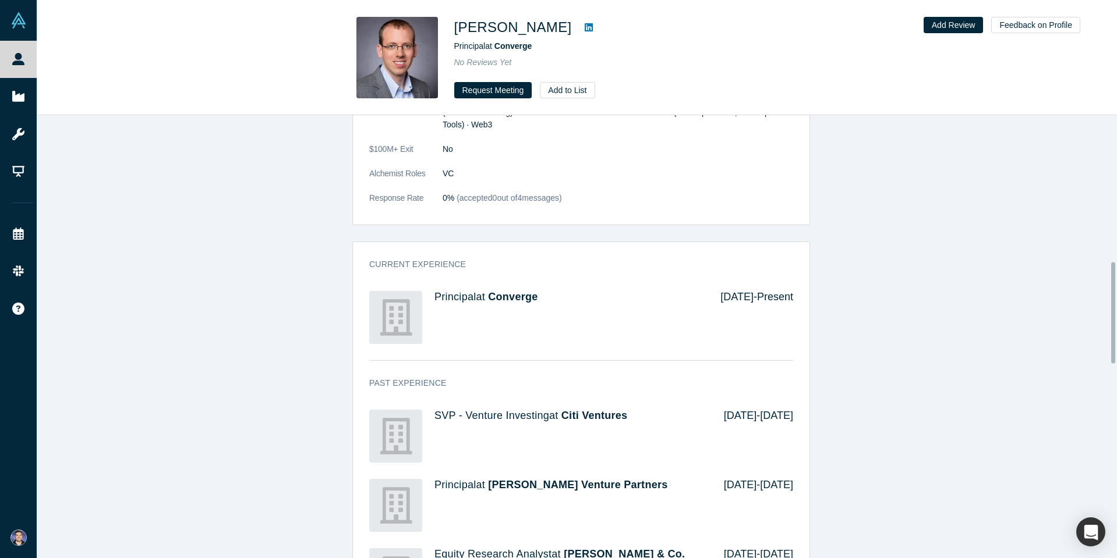
scroll to position [640, 0]
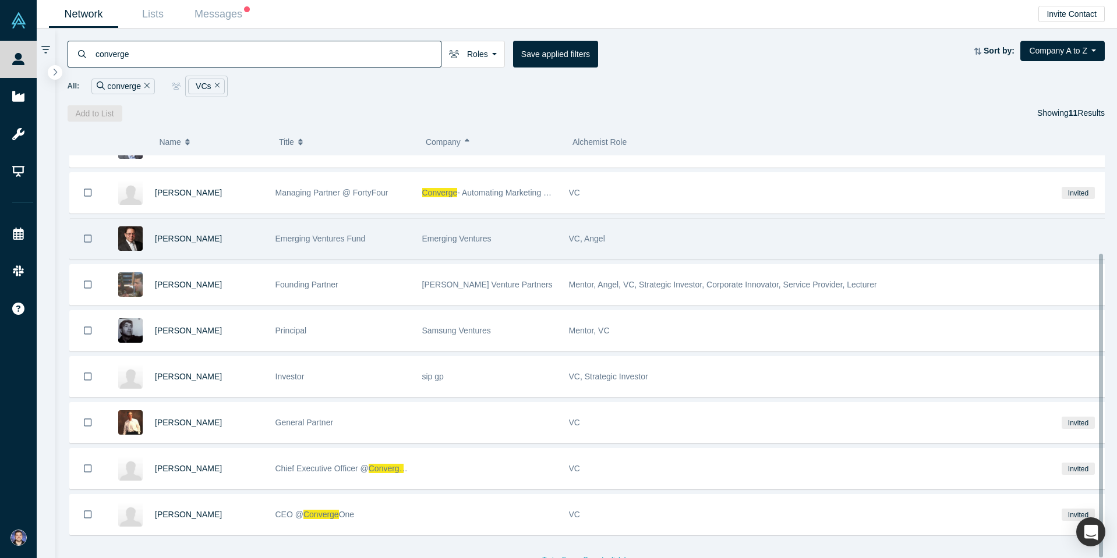
scroll to position [13, 0]
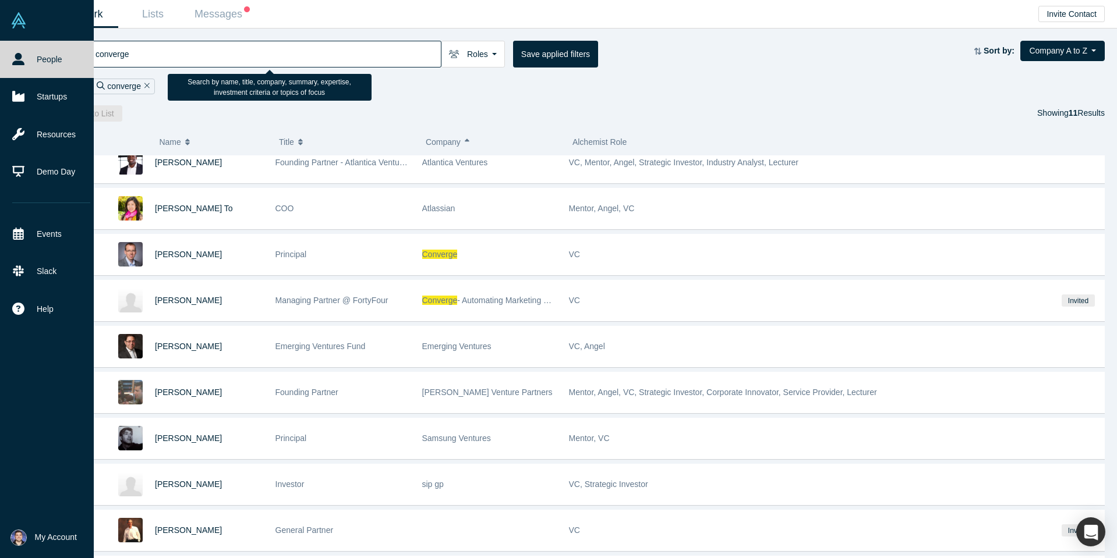
drag, startPoint x: 139, startPoint y: 54, endPoint x: 3, endPoint y: 38, distance: 136.0
click at [5, 39] on div "People Startups Resources Demo Day Events Slack Help Contact Us GDPR My Account…" at bounding box center [558, 279] width 1117 height 558
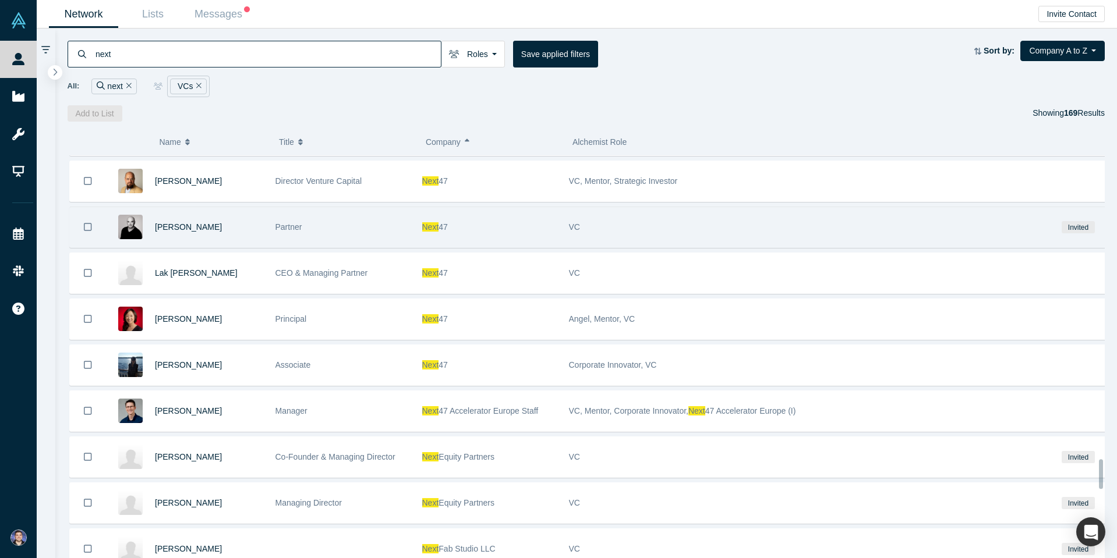
scroll to position [4286, 0]
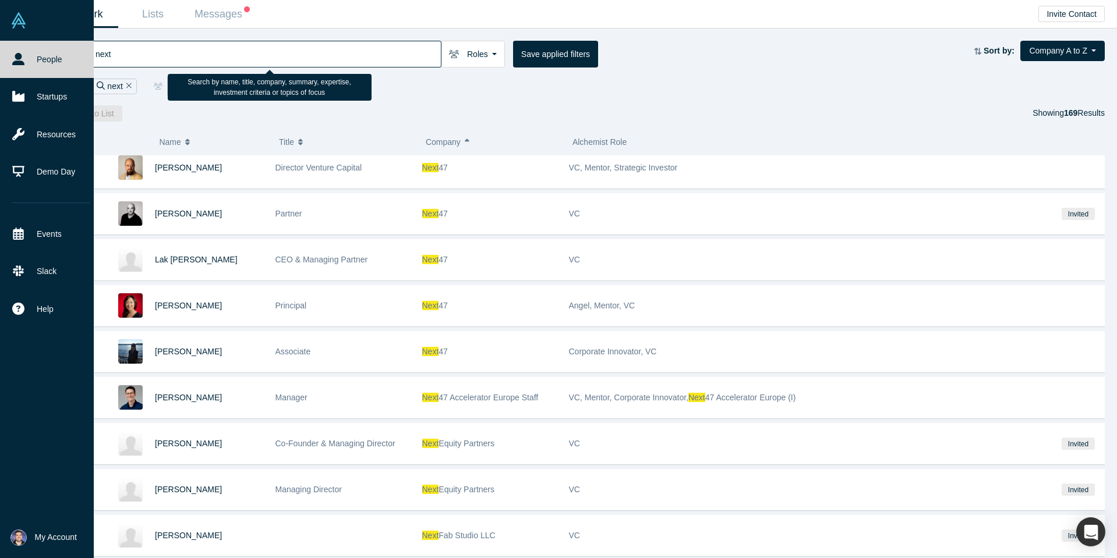
drag, startPoint x: 144, startPoint y: 57, endPoint x: 1, endPoint y: 41, distance: 144.7
click at [2, 42] on div "People Startups Resources Demo Day Events Slack Help Contact Us GDPR My Account…" at bounding box center [558, 279] width 1117 height 558
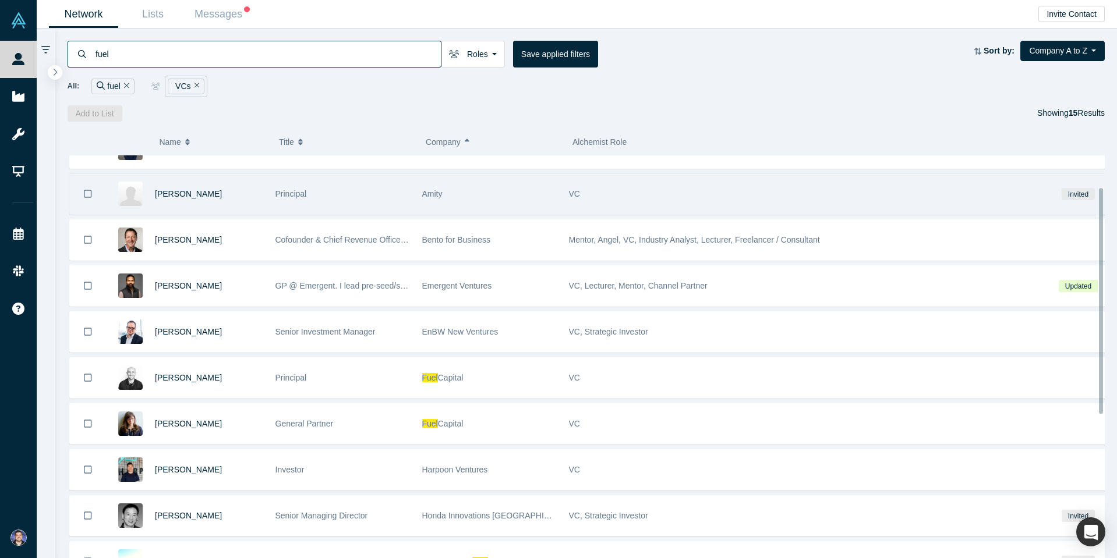
scroll to position [58, 0]
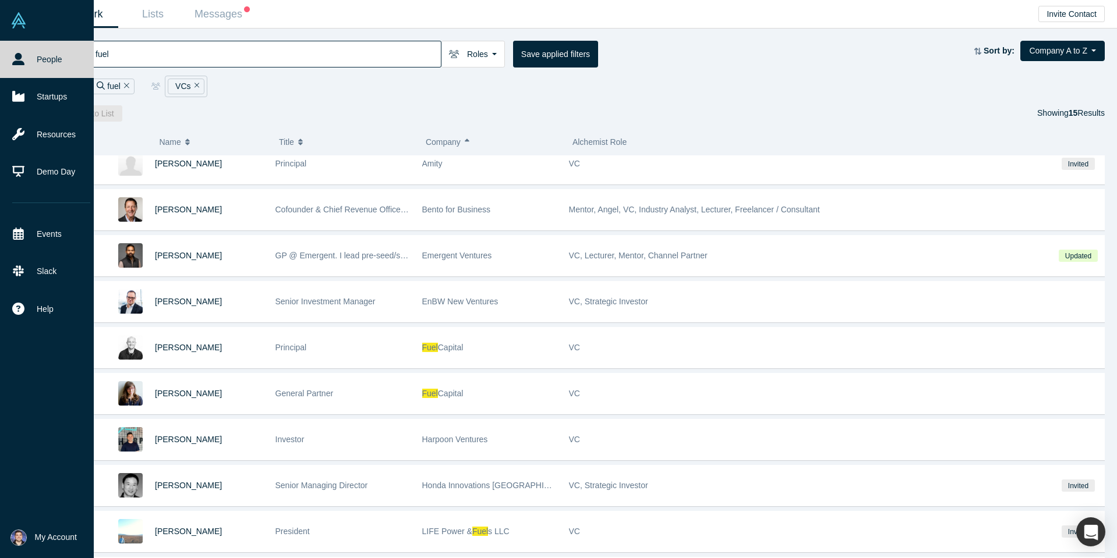
drag, startPoint x: 146, startPoint y: 60, endPoint x: 36, endPoint y: 54, distance: 110.2
click at [34, 55] on div "People Startups Resources Demo Day Events Slack Help Contact Us GDPR My Account…" at bounding box center [558, 279] width 1117 height 558
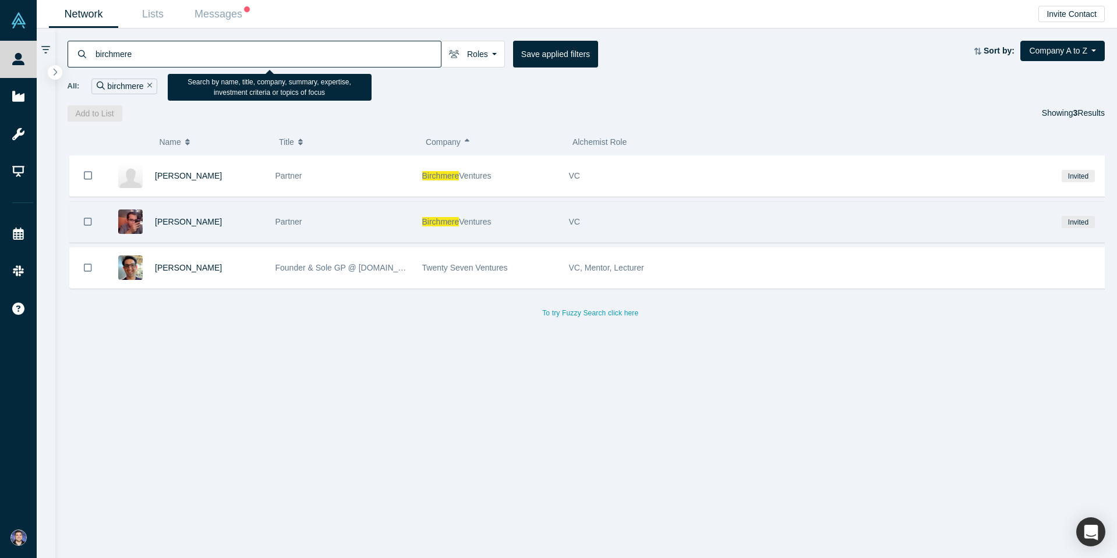
drag, startPoint x: 99, startPoint y: 34, endPoint x: 306, endPoint y: 215, distance: 274.8
click at [0, 54] on html "People Startups Resources Demo Day Events Slack Help Contact Us GDPR My Account…" at bounding box center [558, 279] width 1117 height 558
paste input "Outbound"
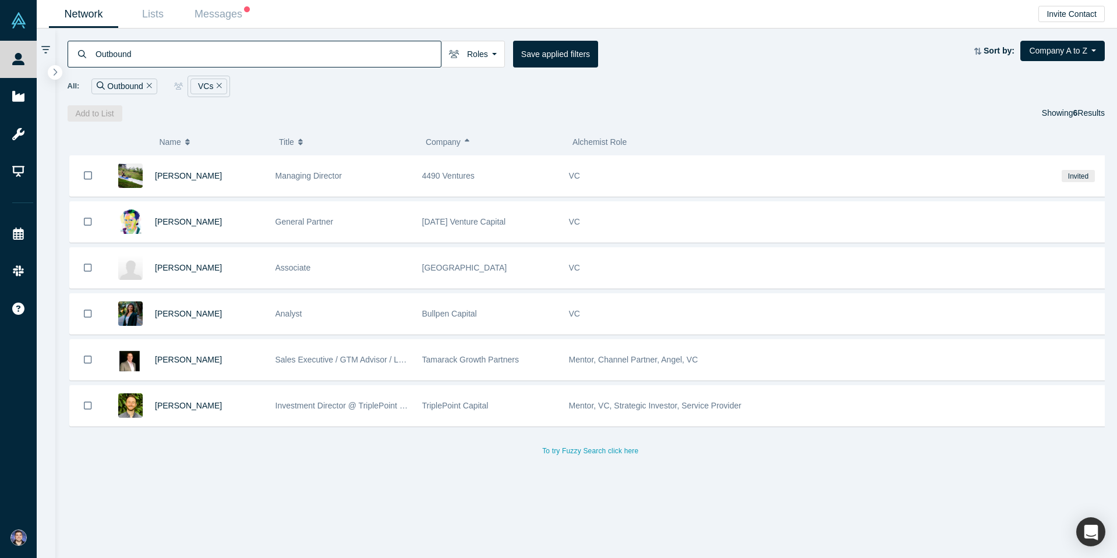
click at [114, 57] on input "Outbound" at bounding box center [267, 53] width 346 height 27
click at [113, 57] on input "Outbound" at bounding box center [267, 53] width 346 height 27
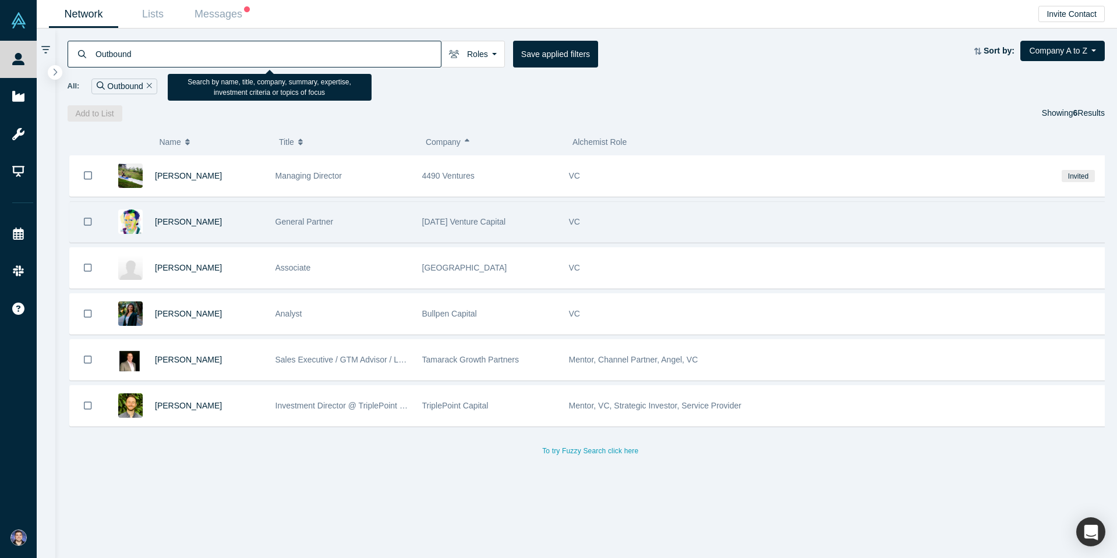
paste input "Switch"
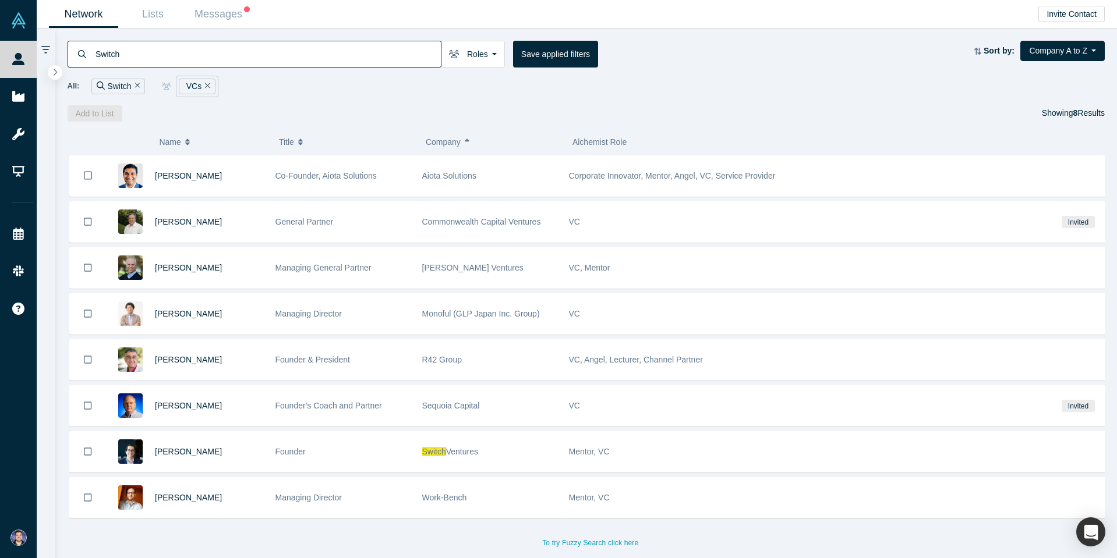
drag, startPoint x: 139, startPoint y: 52, endPoint x: 77, endPoint y: 54, distance: 62.3
click at [76, 54] on div "Switch" at bounding box center [255, 54] width 374 height 27
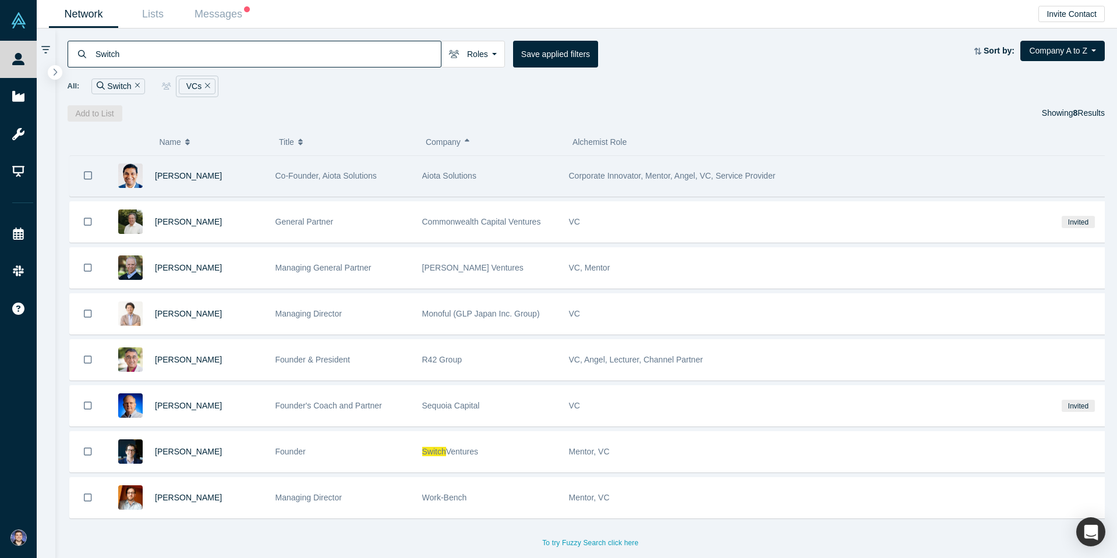
paste input "Nexus"
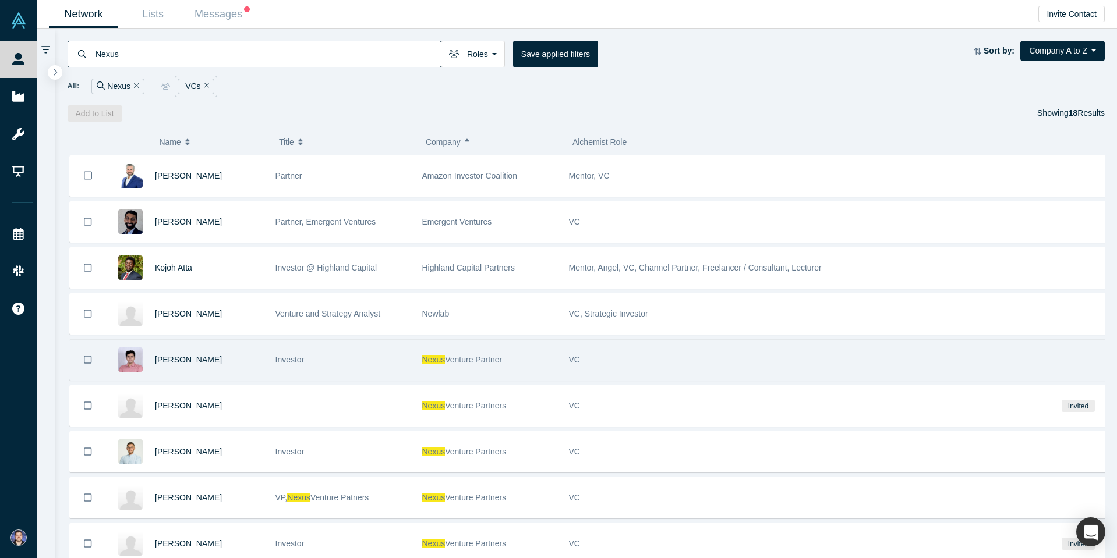
scroll to position [58, 0]
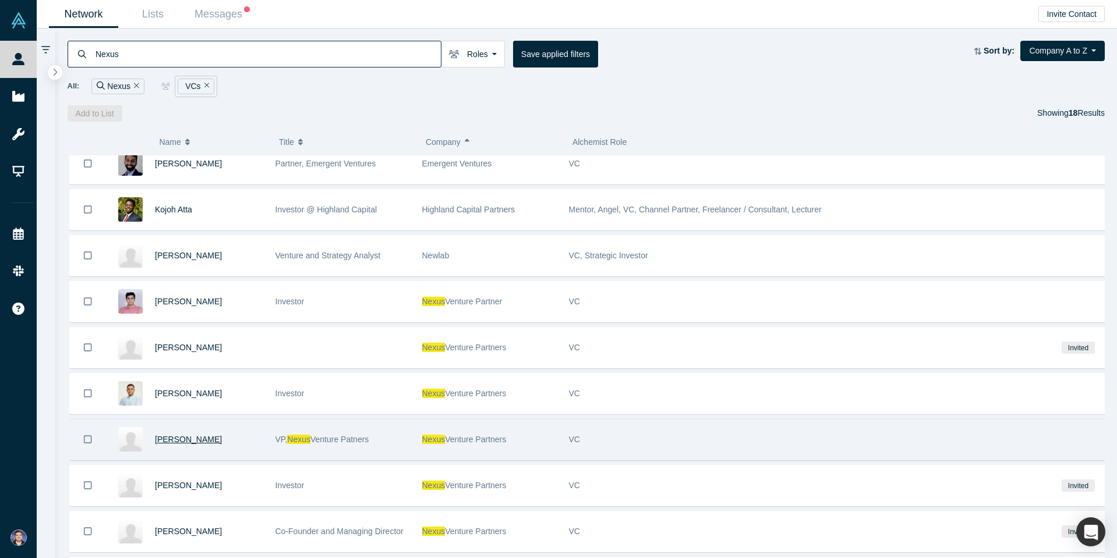
type input "Nexus"
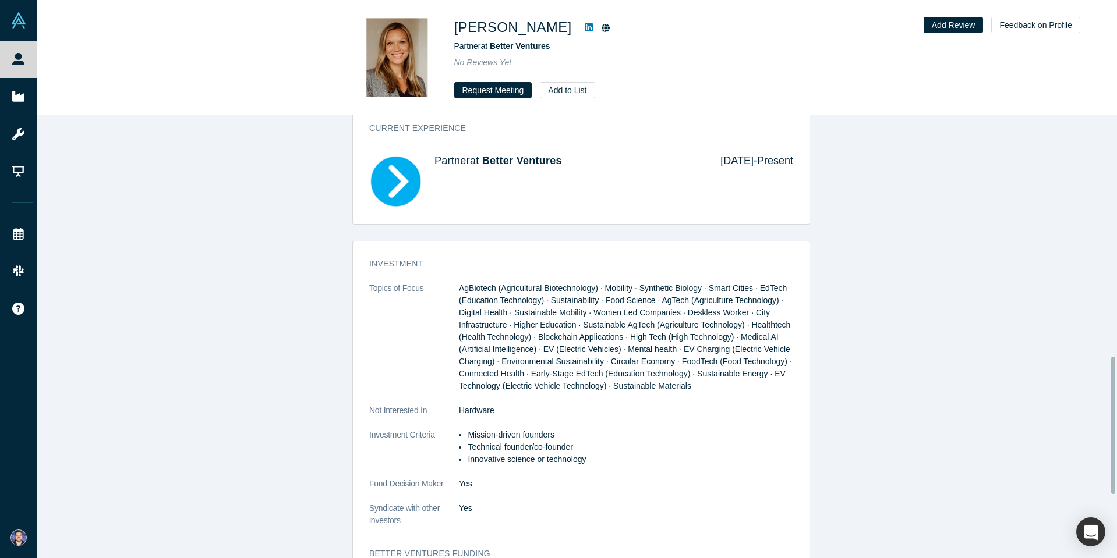
scroll to position [815, 0]
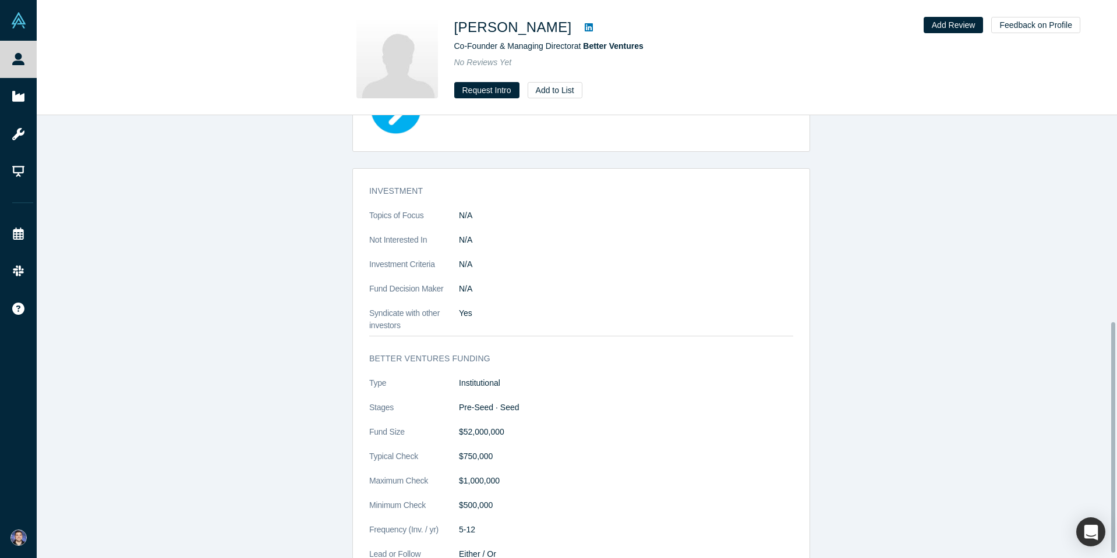
scroll to position [405, 0]
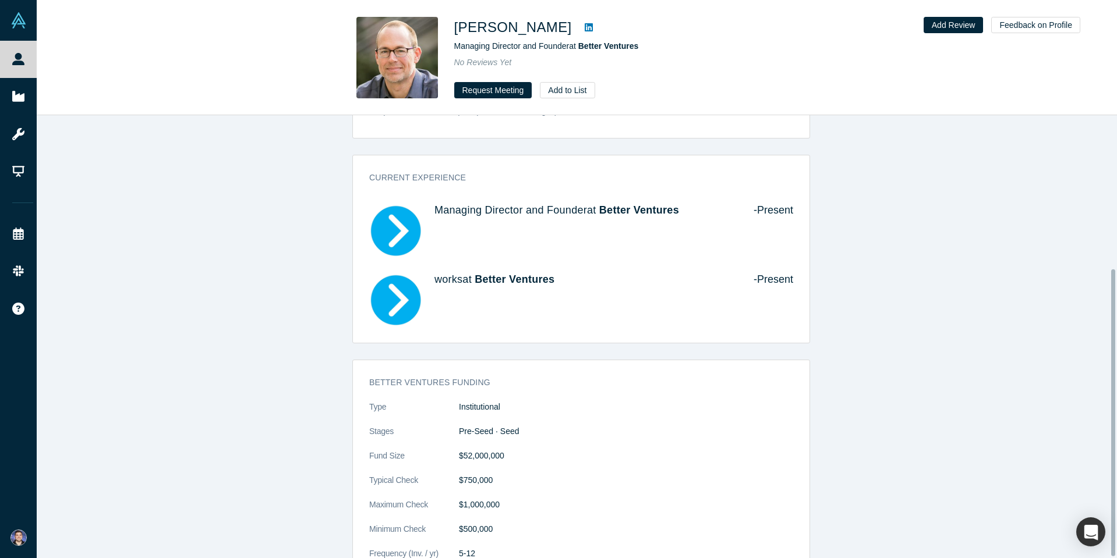
scroll to position [238, 0]
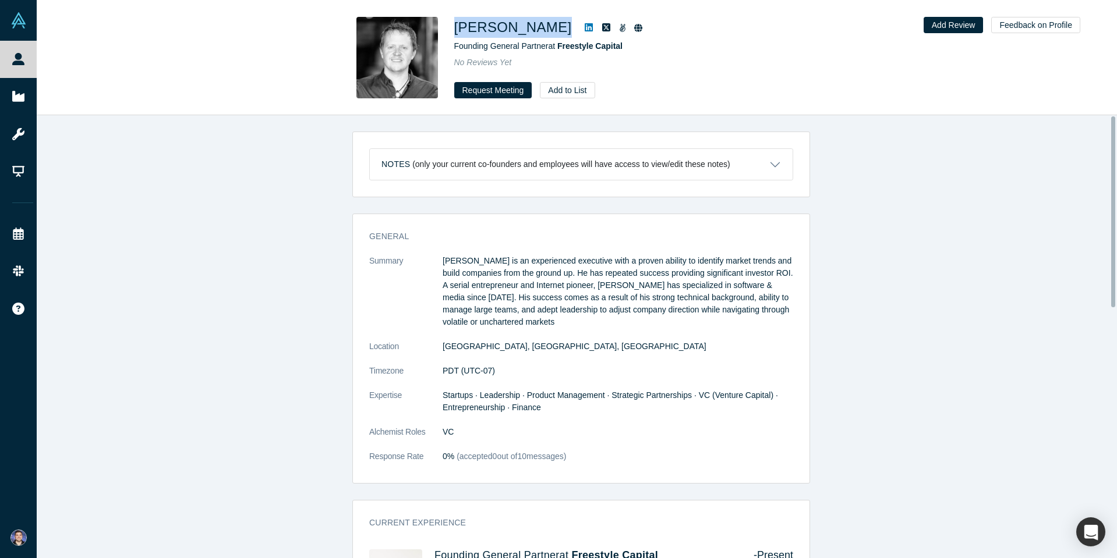
drag, startPoint x: 540, startPoint y: 23, endPoint x: 452, endPoint y: 30, distance: 88.7
click at [452, 30] on div "David Samuel Founding General Partner at Freestyle Capital No Reviews Yet Reque…" at bounding box center [577, 58] width 458 height 82
copy div "David Samuel"
drag, startPoint x: 630, startPoint y: 44, endPoint x: 557, endPoint y: 40, distance: 72.9
click at [557, 40] on div "Founding General Partner at Freestyle Capital" at bounding box center [617, 46] width 326 height 12
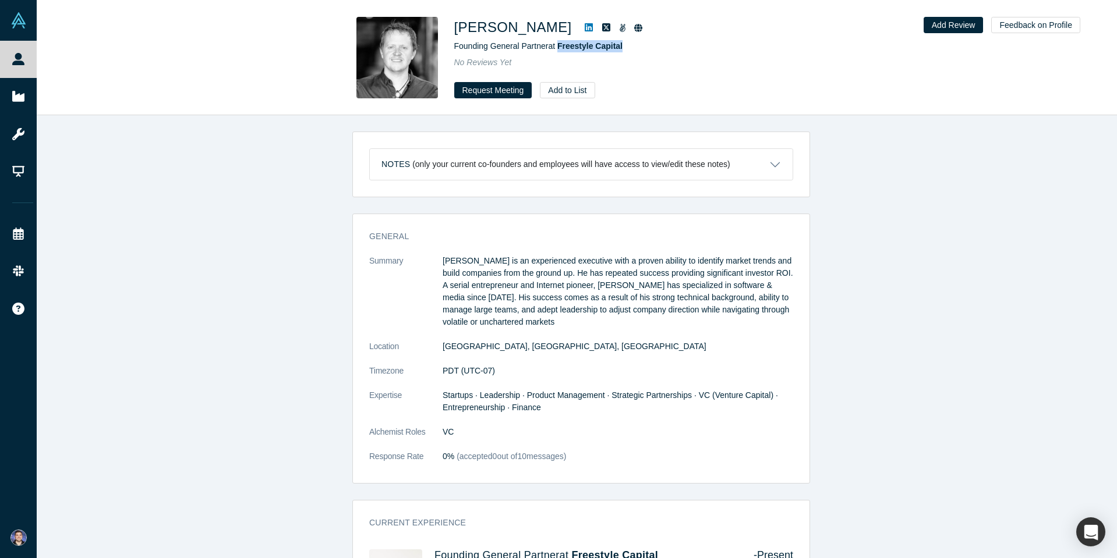
copy span "Freestyle Capital"
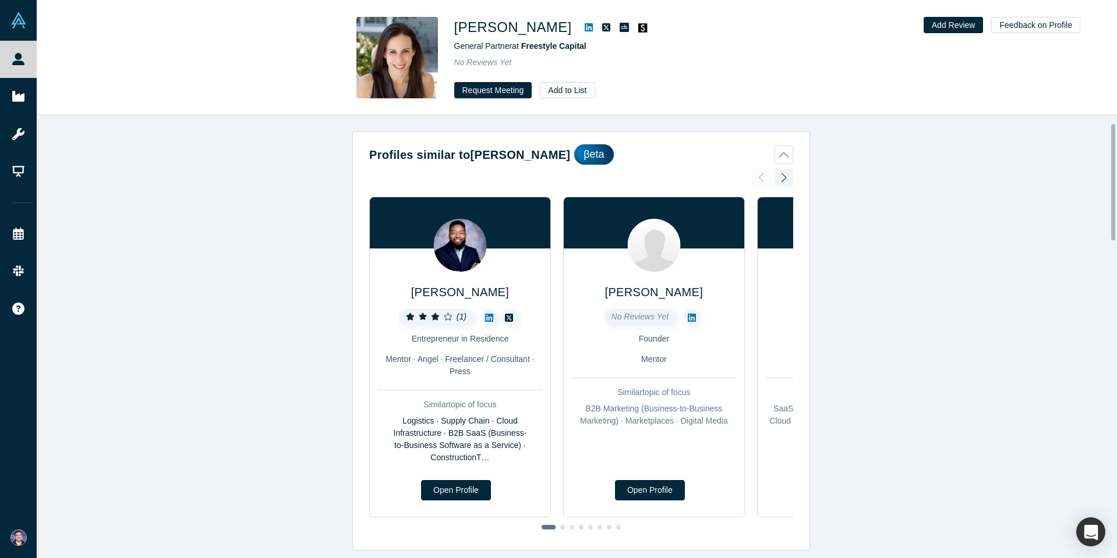
scroll to position [349, 0]
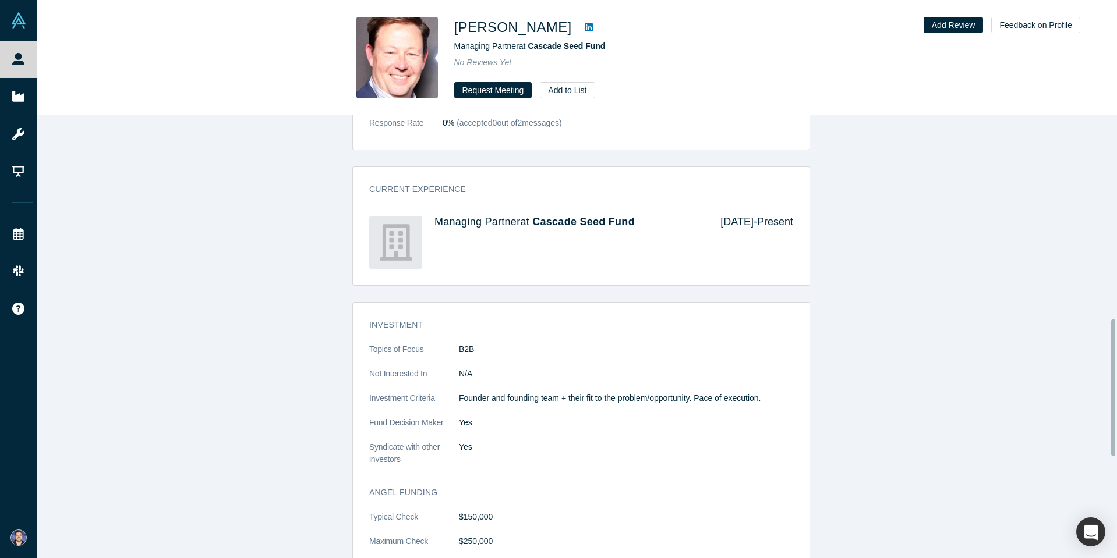
scroll to position [640, 0]
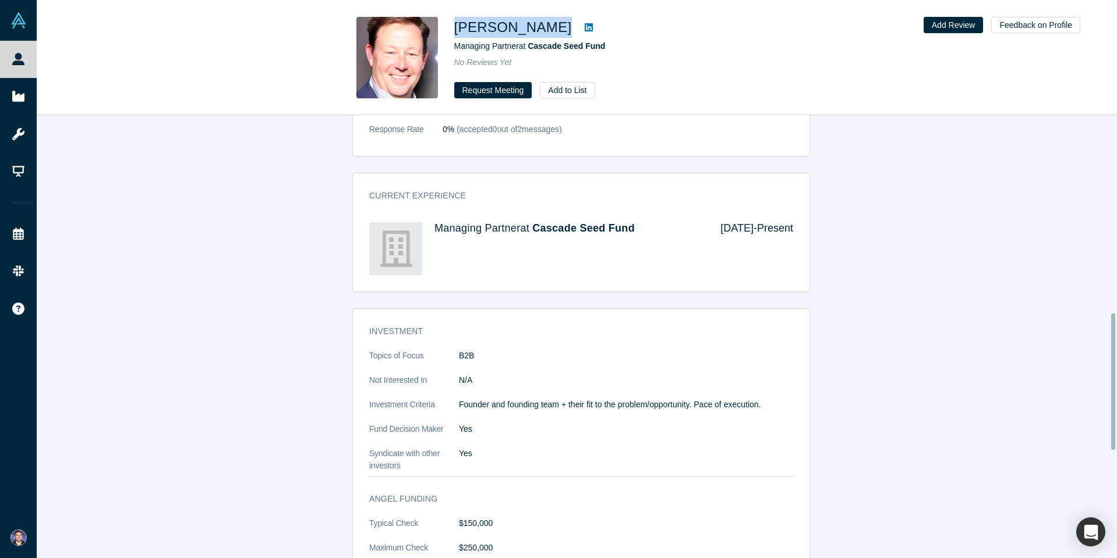
drag, startPoint x: 539, startPoint y: 30, endPoint x: 453, endPoint y: 32, distance: 85.6
click at [453, 32] on div "Robert Pease Managing Partner at Cascade Seed Fund No Reviews Yet Request Meeti…" at bounding box center [577, 58] width 458 height 82
copy div "Robert Pease"
drag, startPoint x: 621, startPoint y: 44, endPoint x: 530, endPoint y: 46, distance: 91.4
click at [530, 46] on div "Managing Partner at Cascade Seed Fund" at bounding box center [617, 46] width 326 height 12
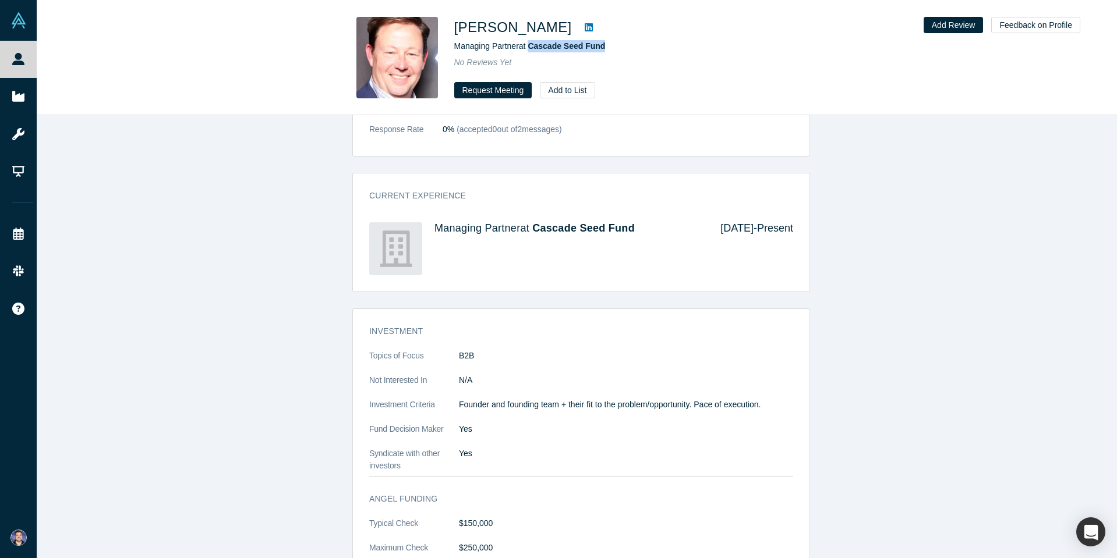
copy span "Cascade Seed Fund"
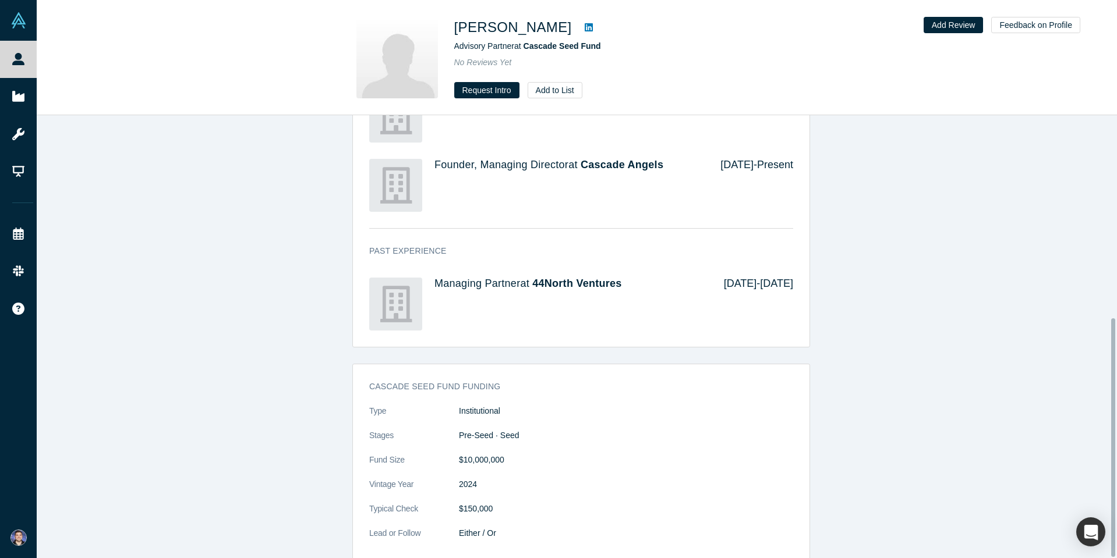
scroll to position [377, 0]
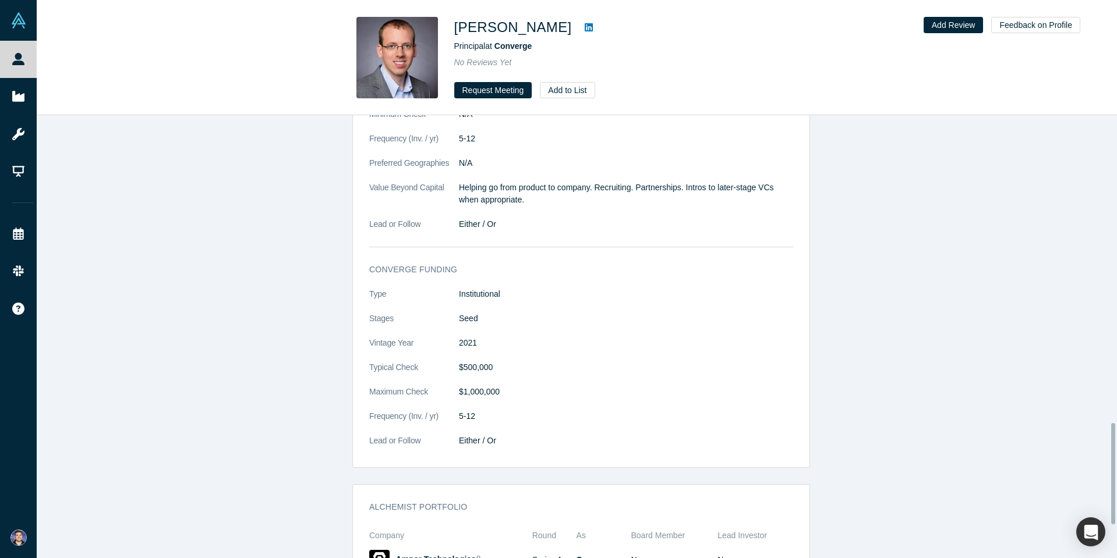
scroll to position [1456, 0]
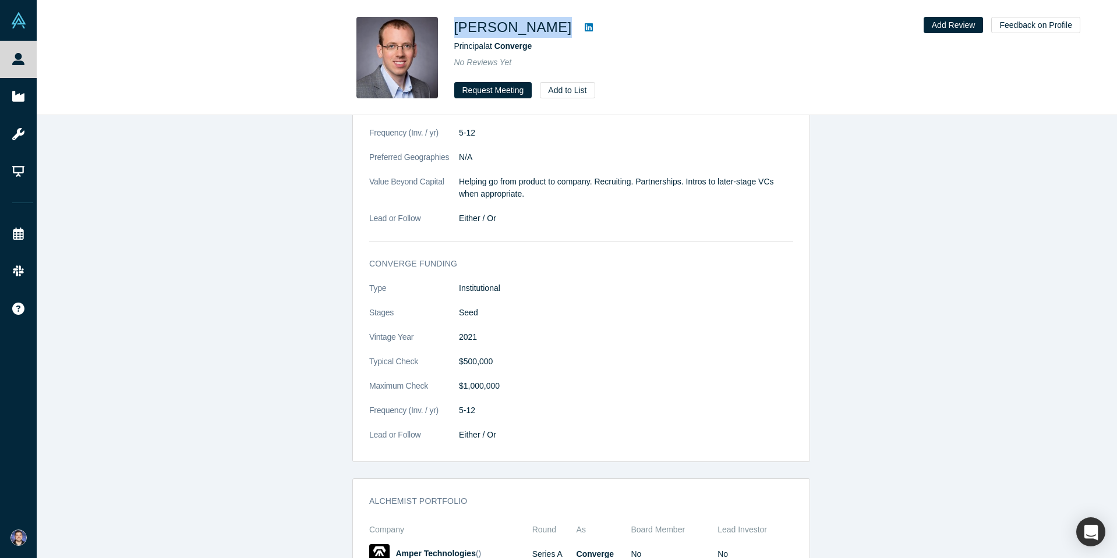
drag, startPoint x: 541, startPoint y: 24, endPoint x: 452, endPoint y: 28, distance: 89.2
click at [452, 28] on div "[PERSON_NAME] Principal at Converge No Reviews Yet Request Meeting Add to List" at bounding box center [577, 58] width 458 height 82
copy div "[PERSON_NAME]"
drag, startPoint x: 544, startPoint y: 47, endPoint x: 498, endPoint y: 46, distance: 46.0
click at [498, 46] on div "Principal at Converge" at bounding box center [617, 46] width 326 height 12
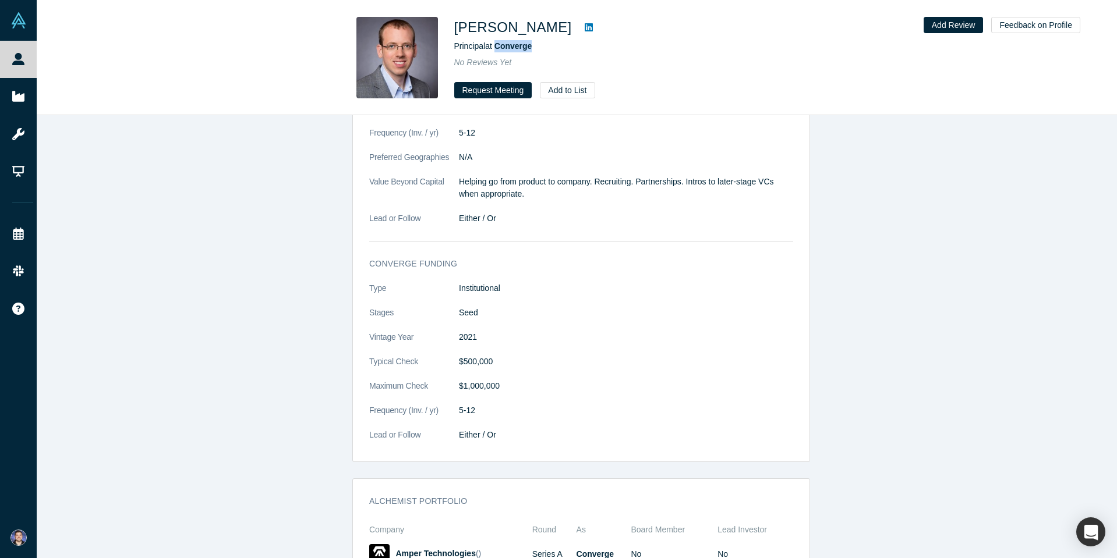
copy span "Converge"
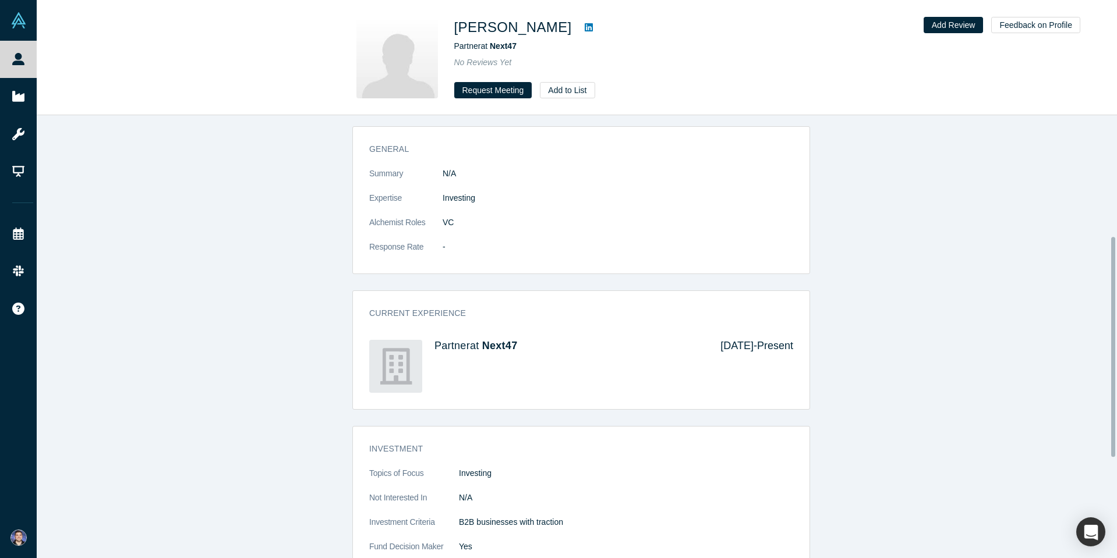
scroll to position [446, 0]
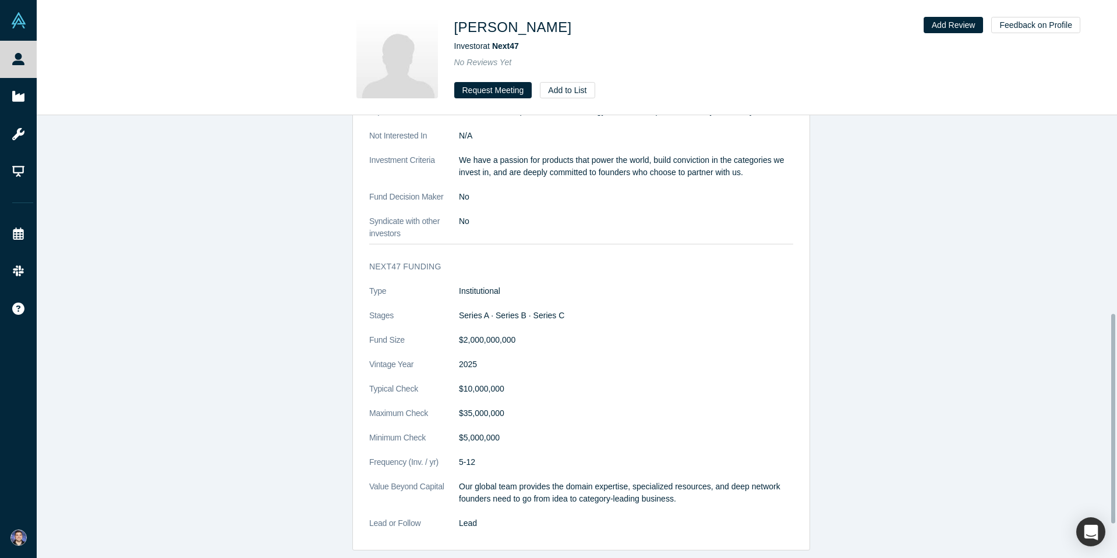
scroll to position [491, 0]
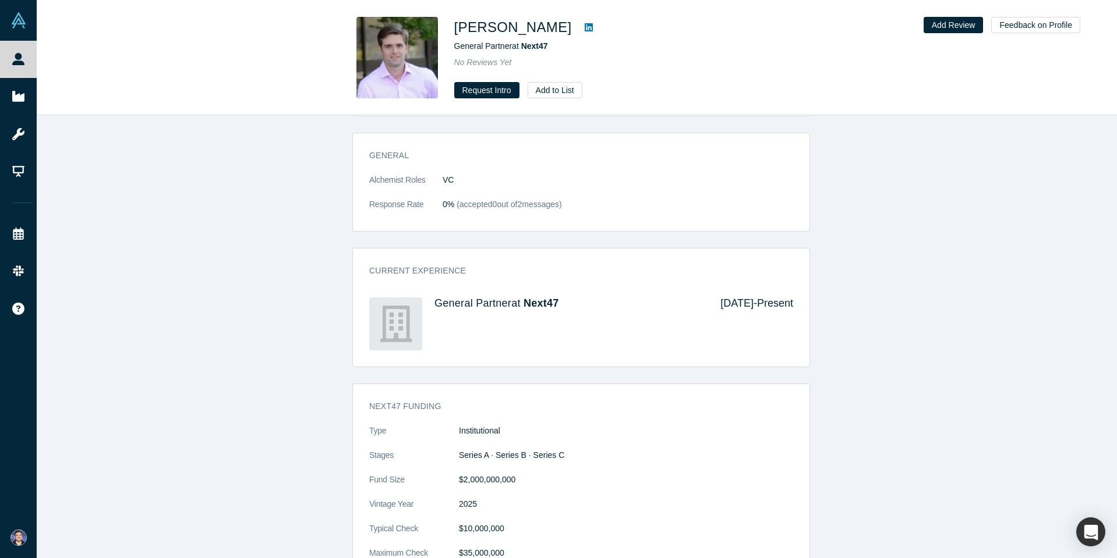
scroll to position [229, 0]
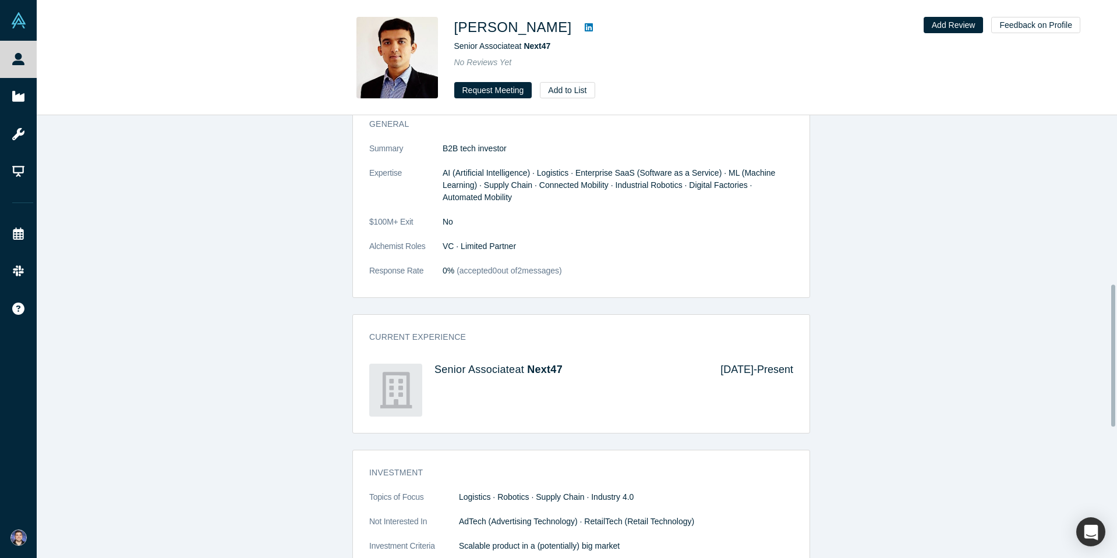
scroll to position [527, 0]
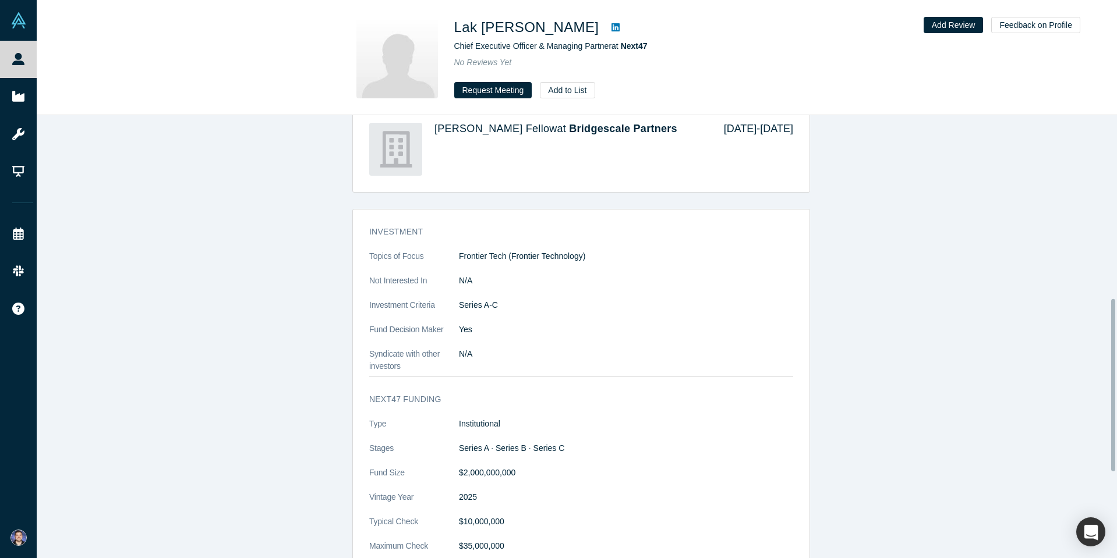
scroll to position [582, 0]
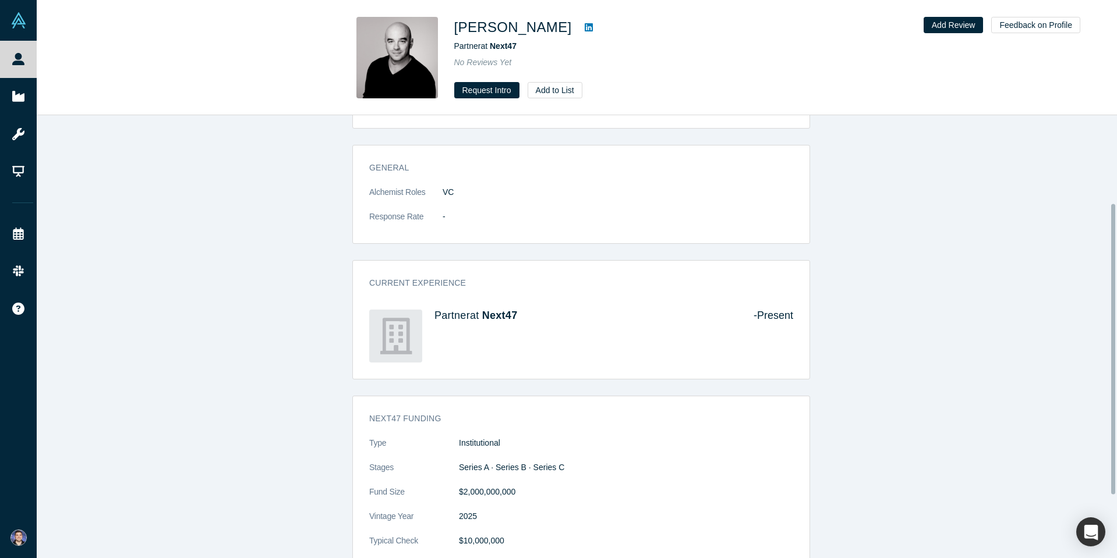
scroll to position [229, 0]
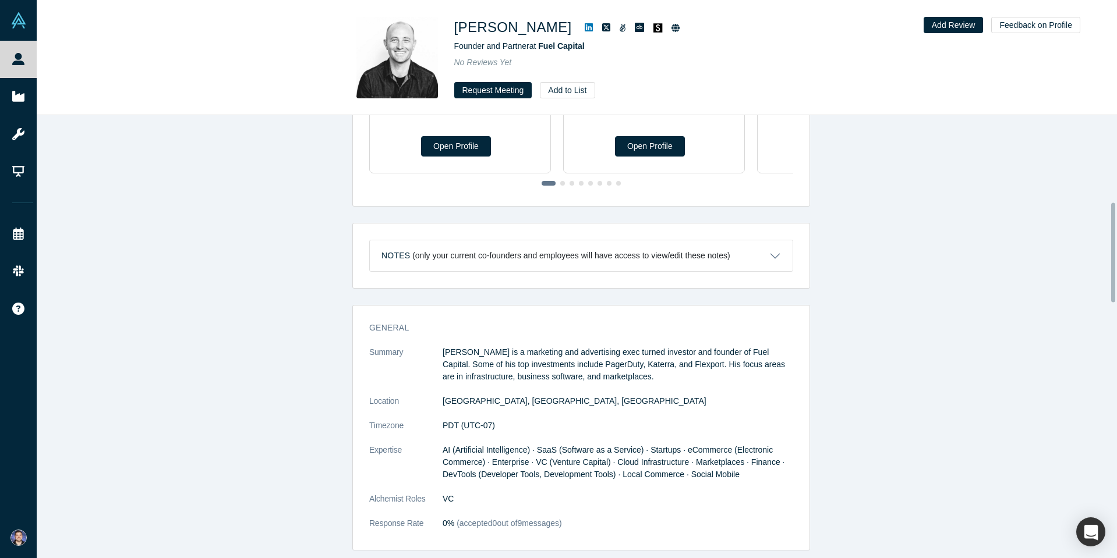
scroll to position [175, 0]
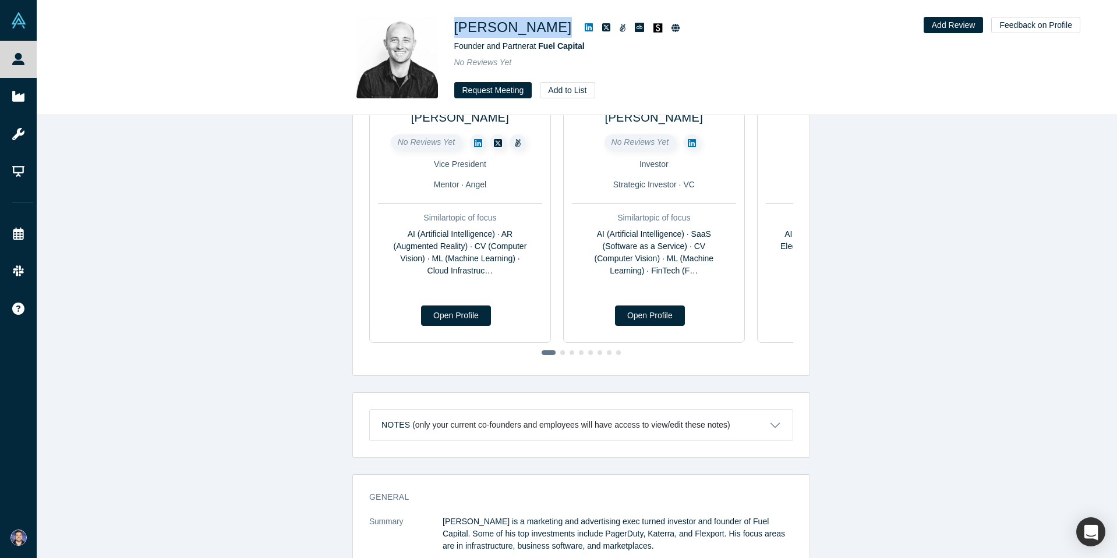
drag, startPoint x: 541, startPoint y: 30, endPoint x: 454, endPoint y: 29, distance: 87.4
click at [454, 29] on div "[PERSON_NAME]" at bounding box center [617, 27] width 326 height 21
copy div "[PERSON_NAME]"
drag, startPoint x: 582, startPoint y: 48, endPoint x: 539, endPoint y: 47, distance: 43.7
click at [539, 47] on div "Founder and Partner at Fuel Capital" at bounding box center [617, 46] width 326 height 12
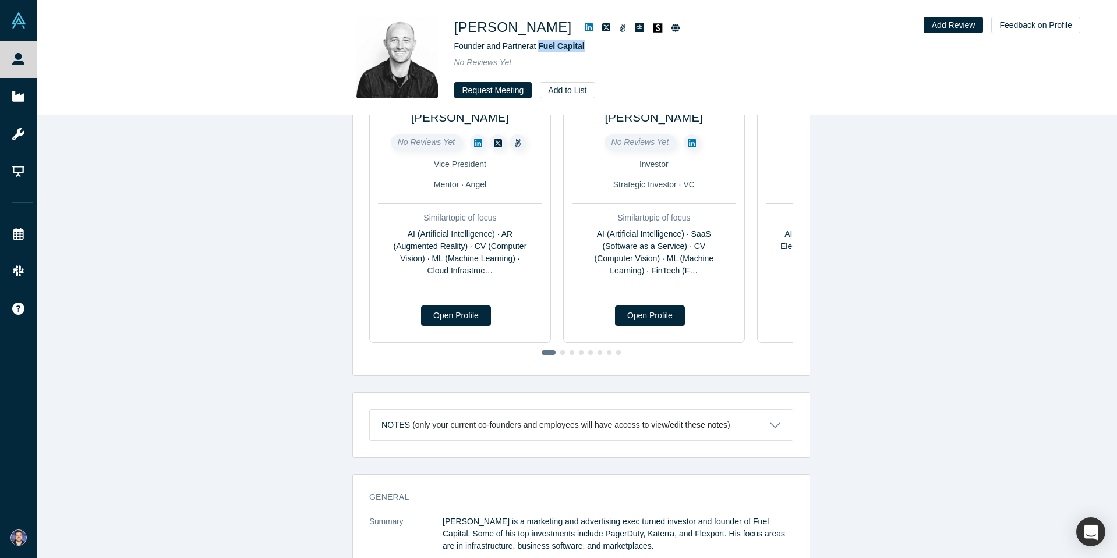
copy span "Fuel Capital"
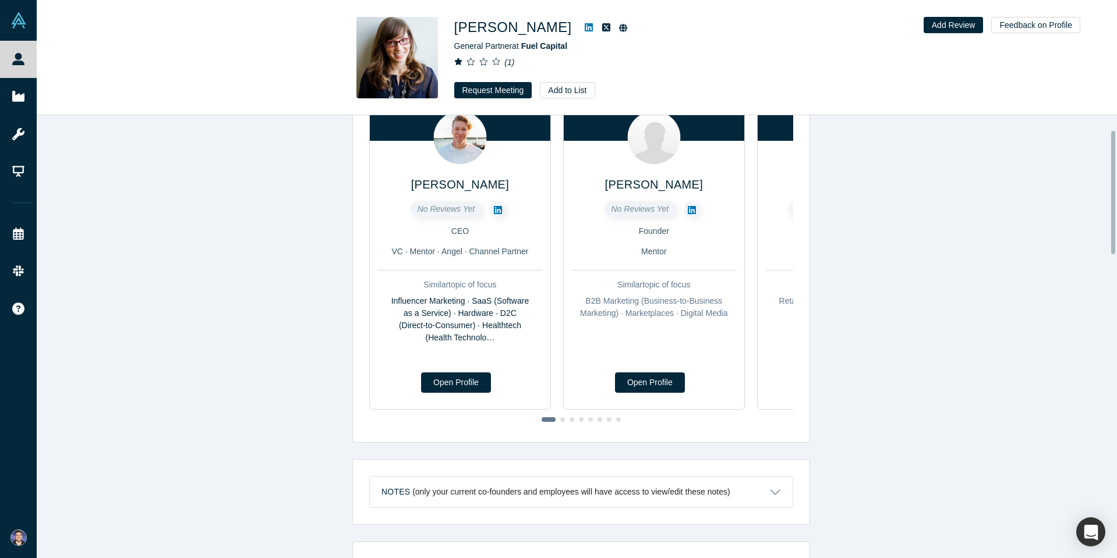
scroll to position [408, 0]
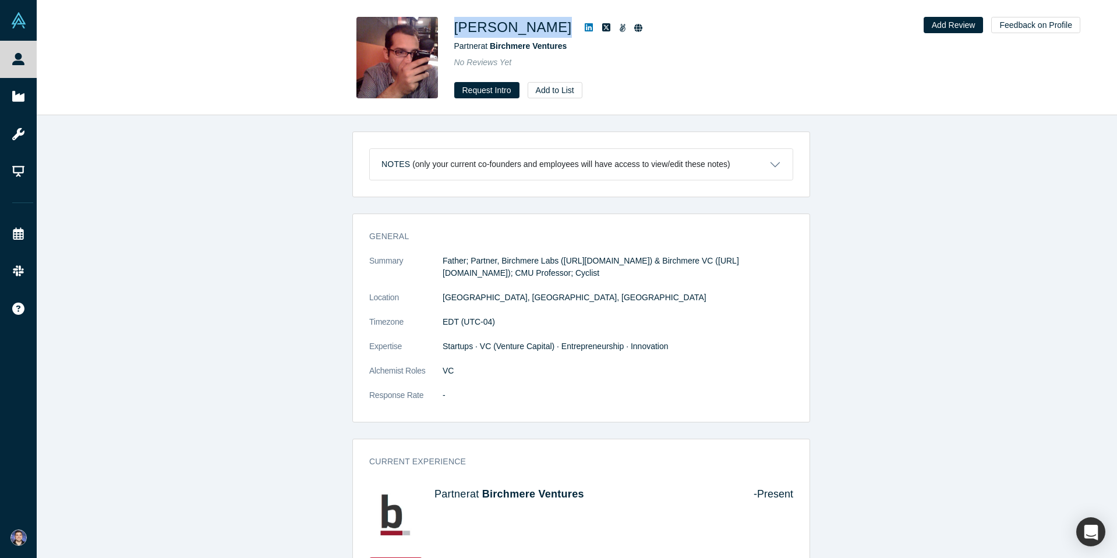
drag, startPoint x: 547, startPoint y: 26, endPoint x: 448, endPoint y: 26, distance: 99.0
click at [448, 26] on div "Sean Ammirati Partner at Birchmere Ventures No Reviews Yet Request Intro Add to…" at bounding box center [577, 58] width 458 height 82
copy div "Sean Ammirati"
drag, startPoint x: 572, startPoint y: 44, endPoint x: 492, endPoint y: 50, distance: 80.6
click at [492, 50] on div "Partner at Birchmere Ventures" at bounding box center [617, 46] width 326 height 12
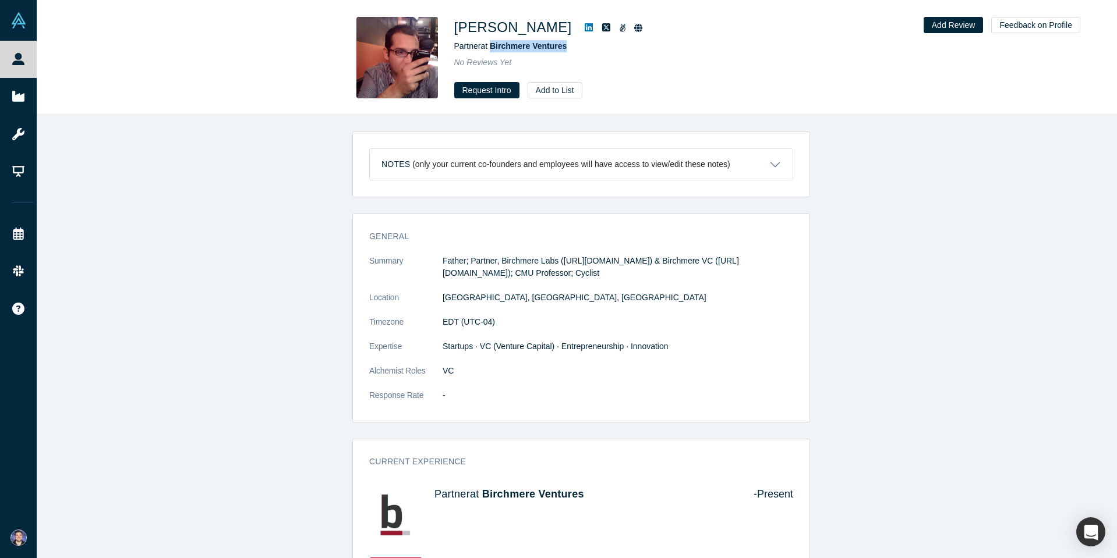
copy span "Birchmere Ventures"
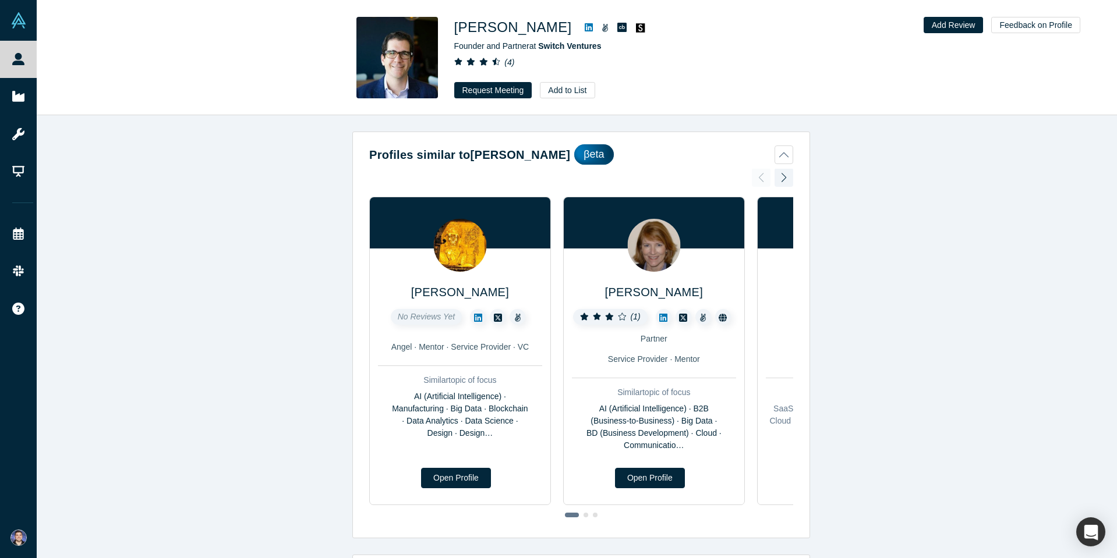
click at [495, 24] on h1 "[PERSON_NAME]" at bounding box center [513, 27] width 118 height 21
drag, startPoint x: 529, startPoint y: 22, endPoint x: 452, endPoint y: 29, distance: 76.6
click at [452, 29] on div "[PERSON_NAME] Founder and Partner at Switch Ventures ( 4 ) Request Meeting Add …" at bounding box center [577, 58] width 458 height 82
copy div "[PERSON_NAME]"
drag, startPoint x: 614, startPoint y: 49, endPoint x: 540, endPoint y: 49, distance: 74.5
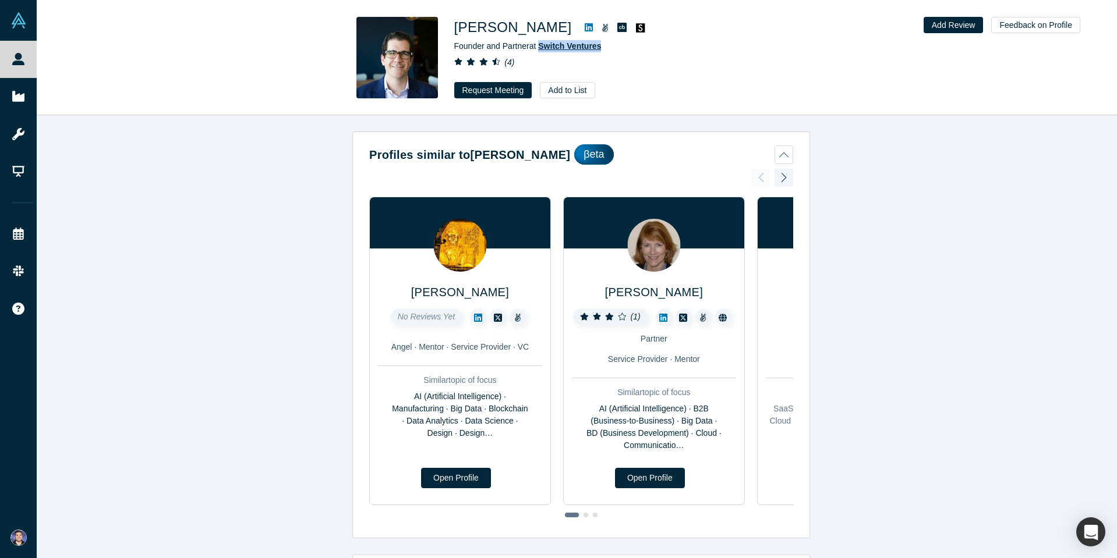
click at [540, 49] on div "Founder and Partner at Switch Ventures" at bounding box center [617, 46] width 326 height 12
copy span "Switch Ventures"
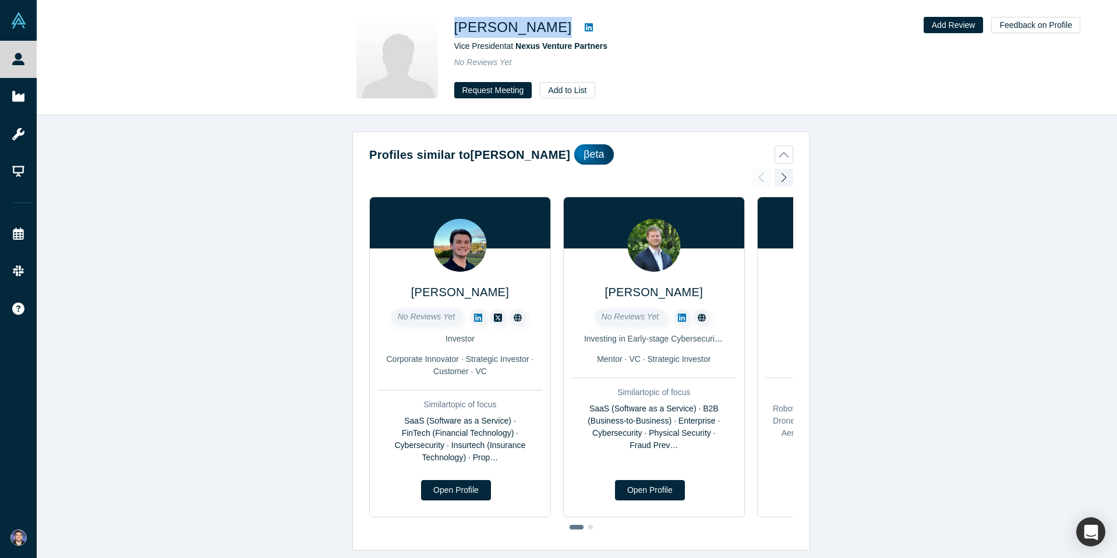
drag, startPoint x: 568, startPoint y: 29, endPoint x: 456, endPoint y: 30, distance: 111.2
click at [456, 30] on div "Utkarsh Malhotra" at bounding box center [617, 27] width 326 height 21
copy div "Utkarsh Malhotra"
drag, startPoint x: 619, startPoint y: 49, endPoint x: 516, endPoint y: 48, distance: 102.5
click at [516, 48] on div "Vice President at Nexus Venture Partners" at bounding box center [617, 46] width 326 height 12
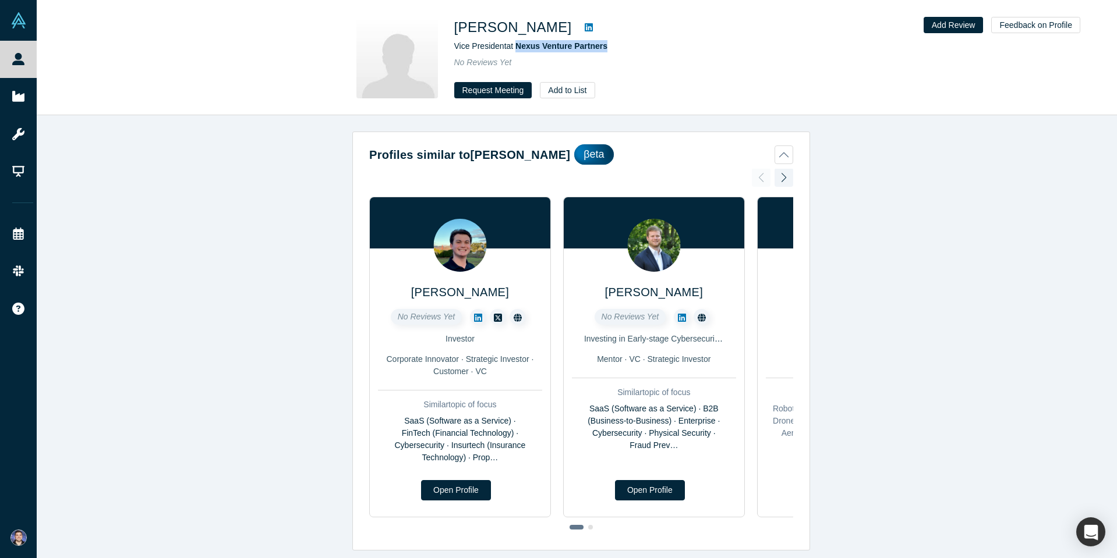
copy span "Nexus Venture Partners"
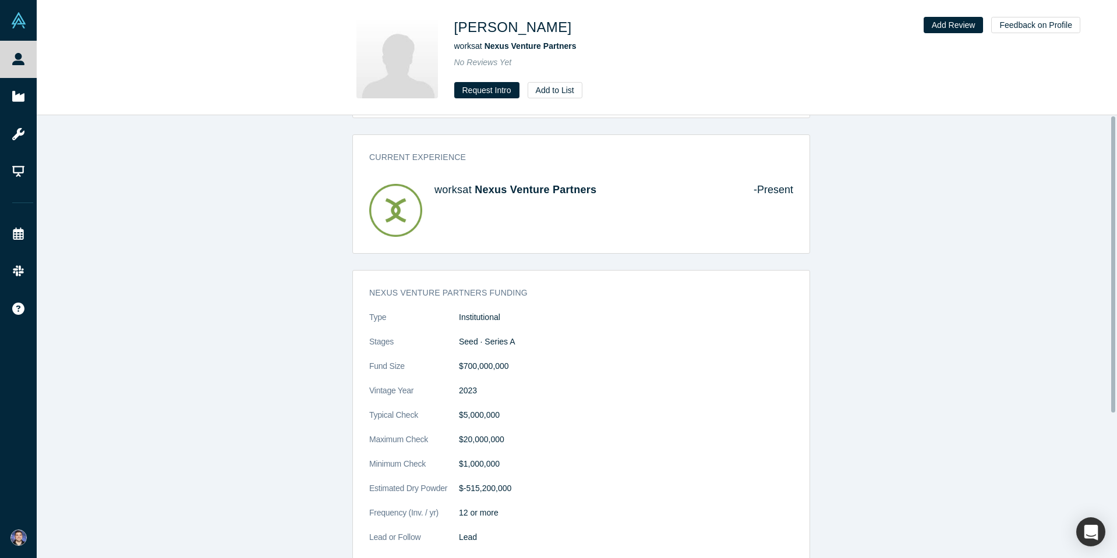
scroll to position [217, 0]
